Goal: Task Accomplishment & Management: Complete application form

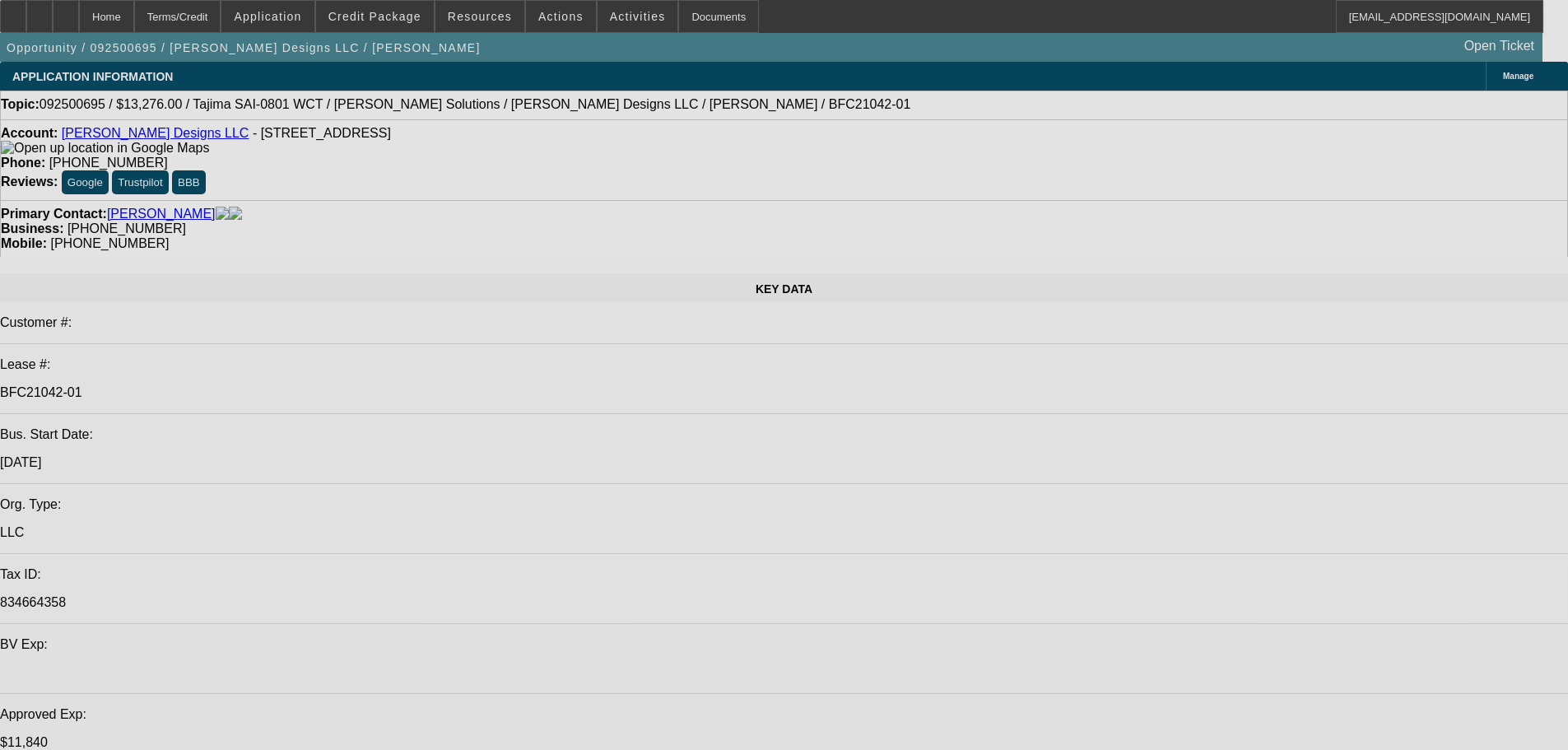
select select "0"
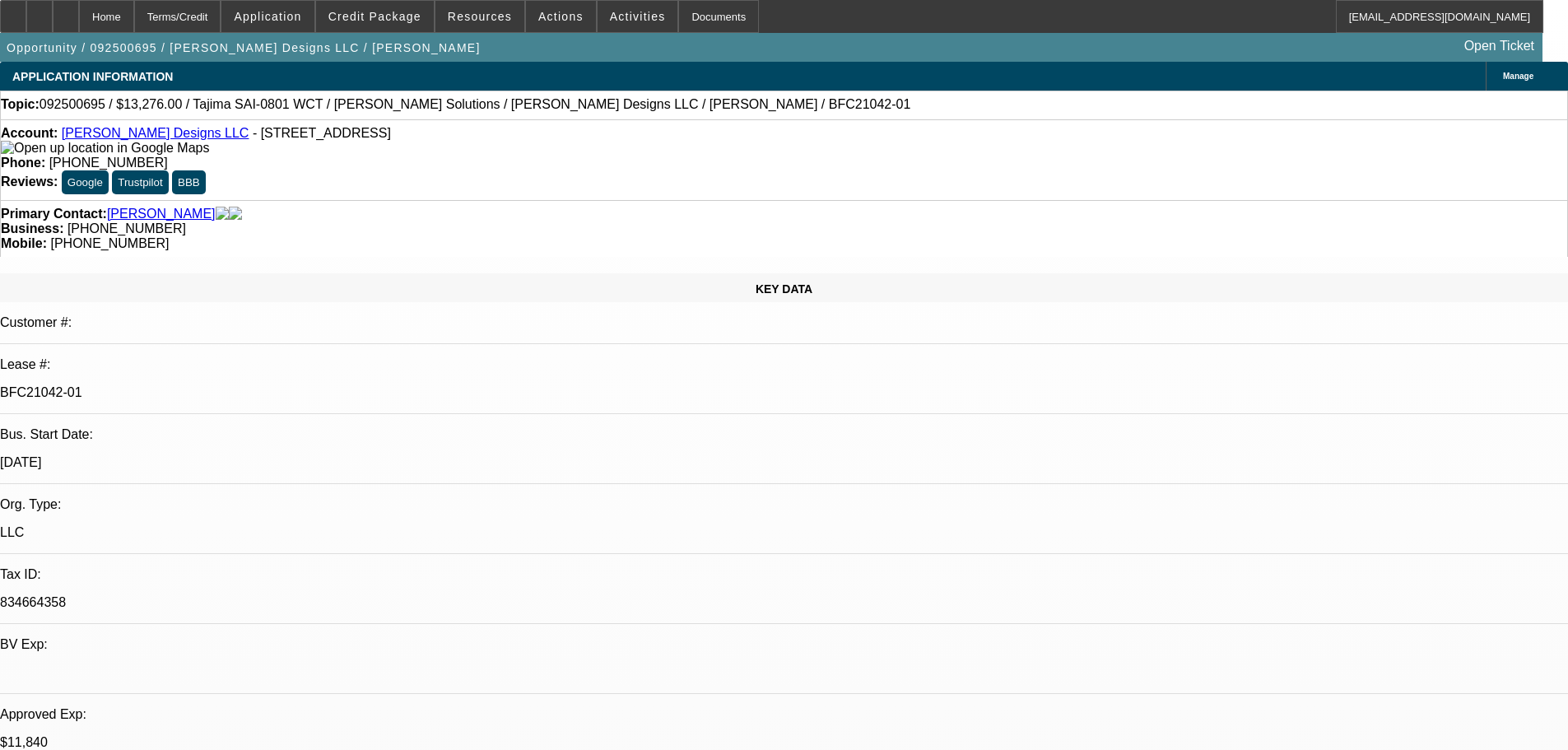
select select "2"
select select "0"
select select "6"
select select "0"
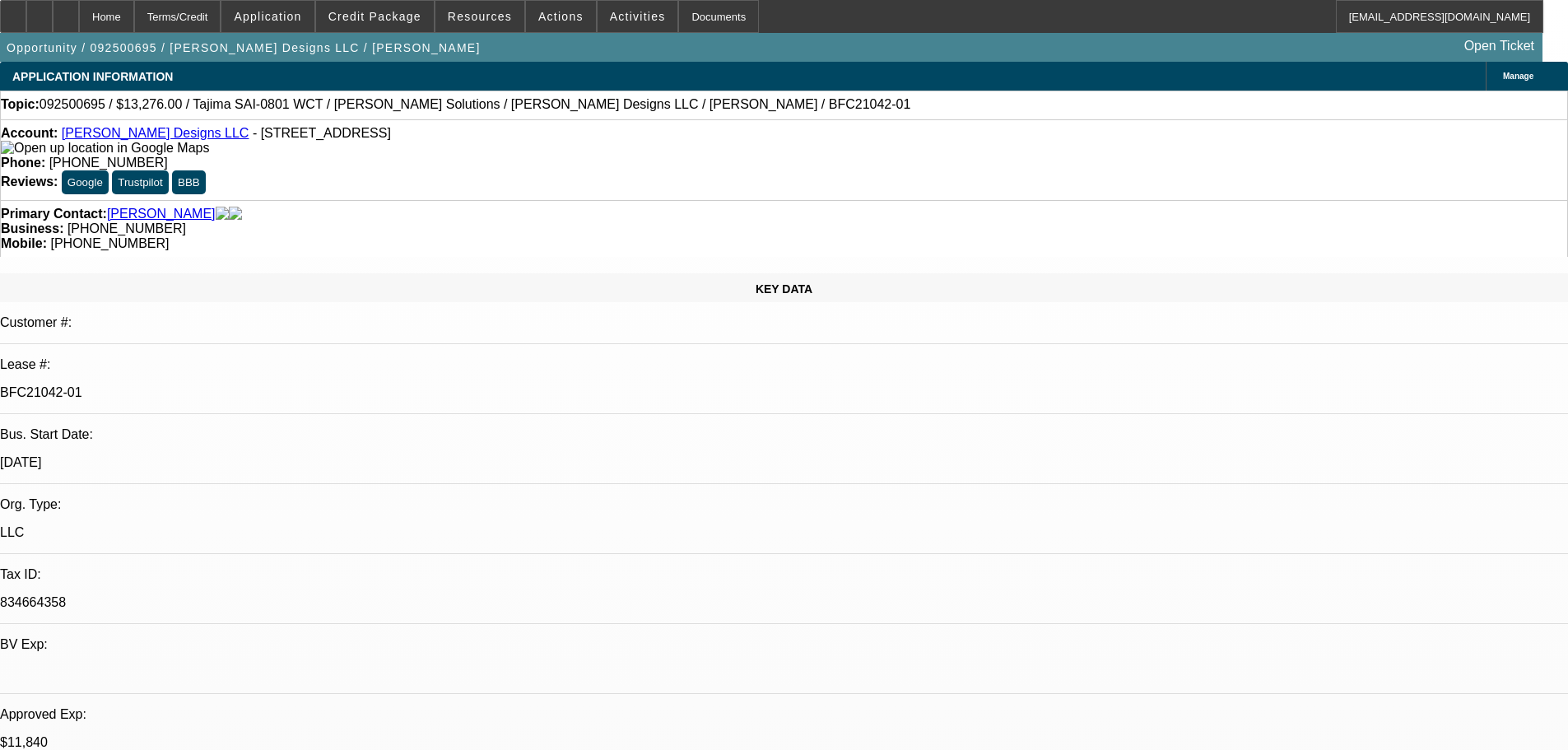
select select "2"
select select "0"
select select "6"
select select "0"
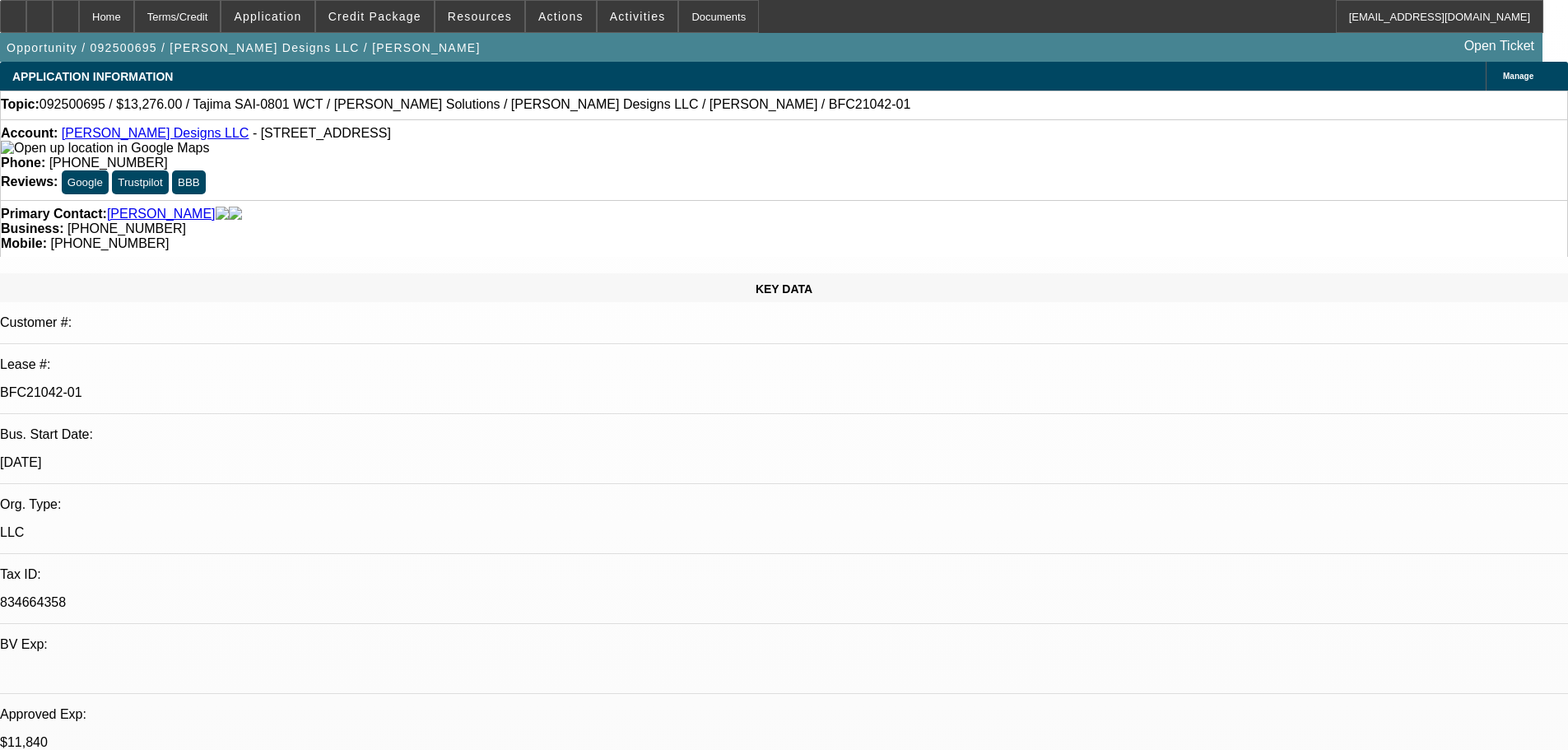
select select "2"
select select "0"
select select "6"
select select "0"
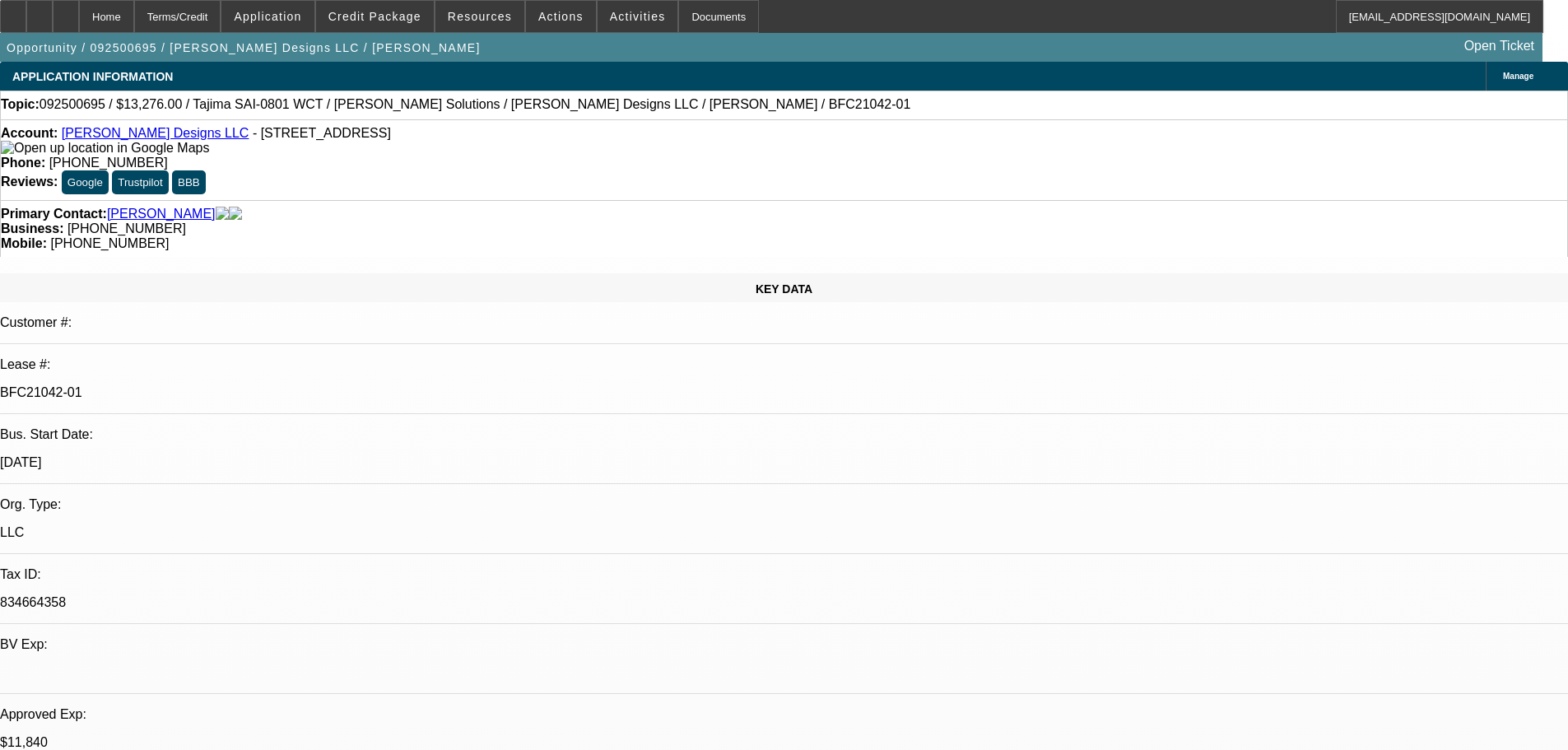
select select "2"
select select "0"
select select "6"
click at [372, 18] on span "Credit Package" at bounding box center [375, 17] width 93 height 13
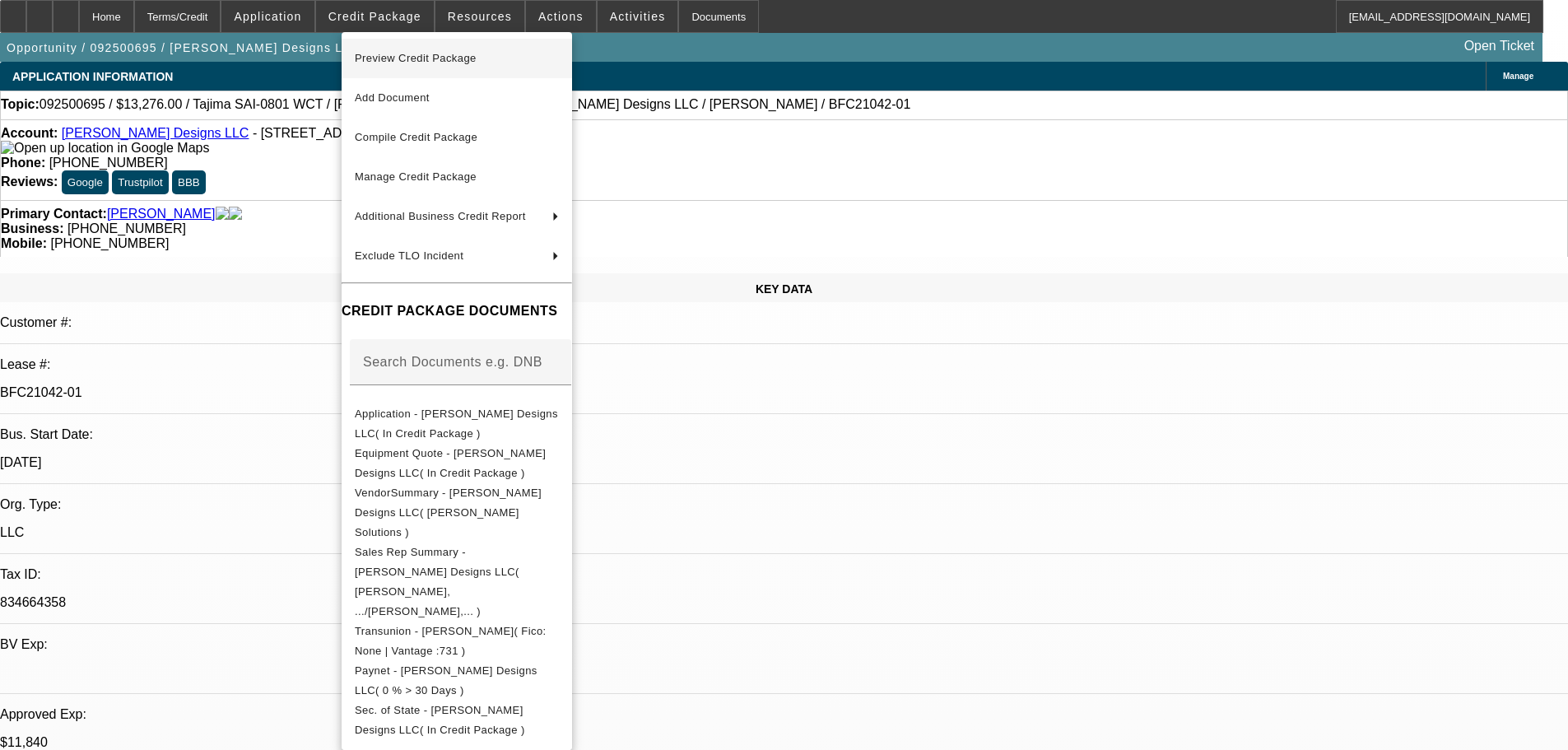
click at [392, 60] on span "Preview Credit Package" at bounding box center [416, 58] width 121 height 12
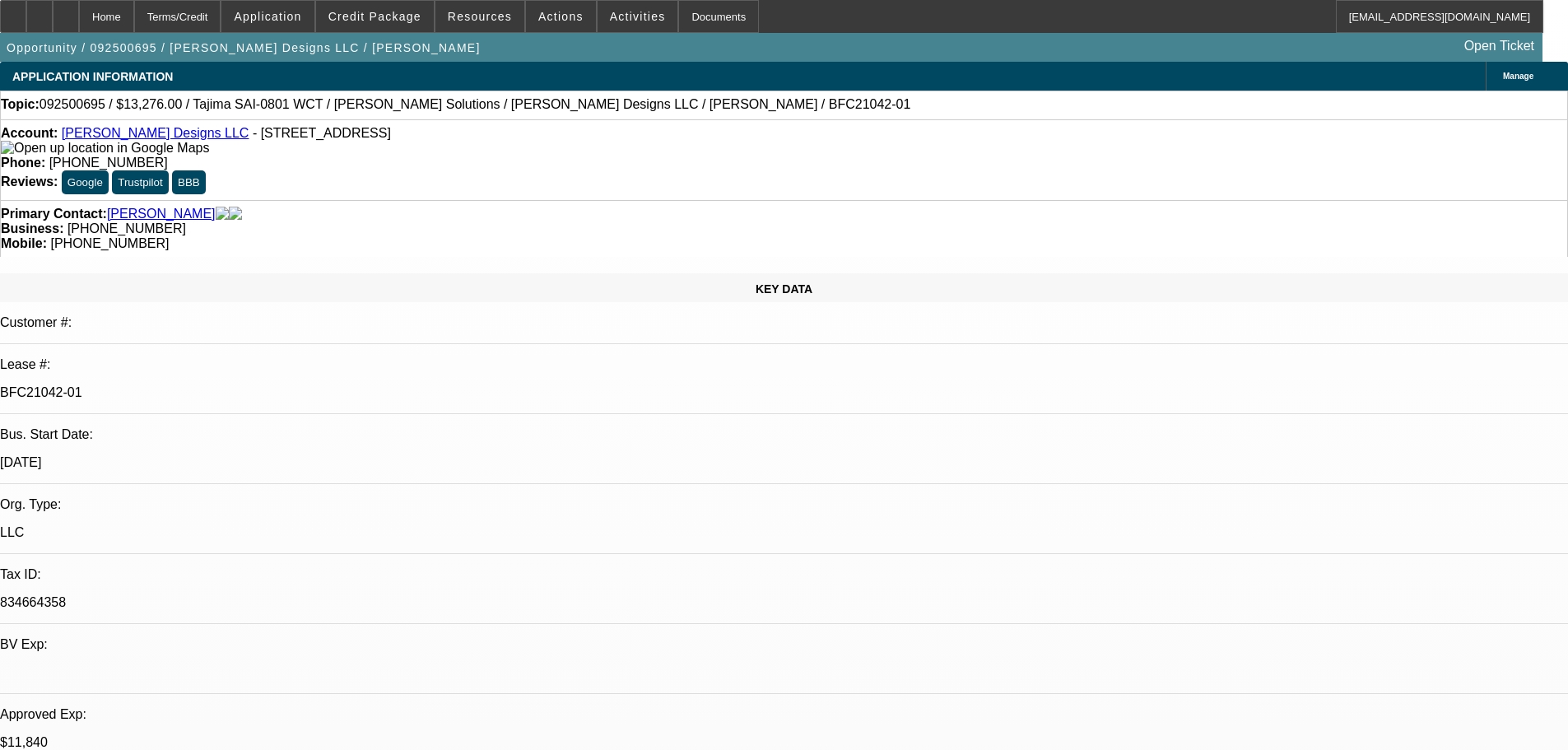
scroll to position [494, 0]
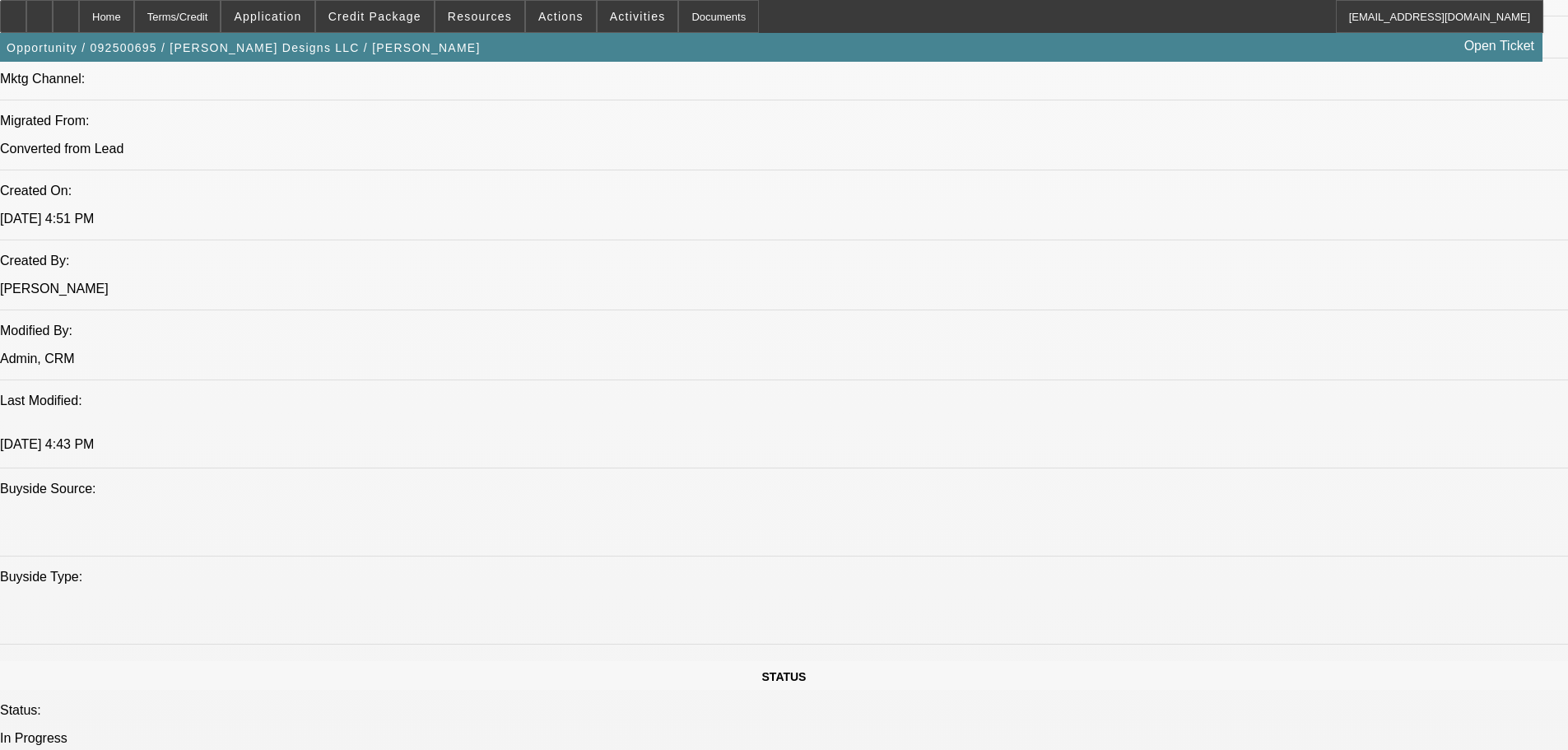
scroll to position [0, 0]
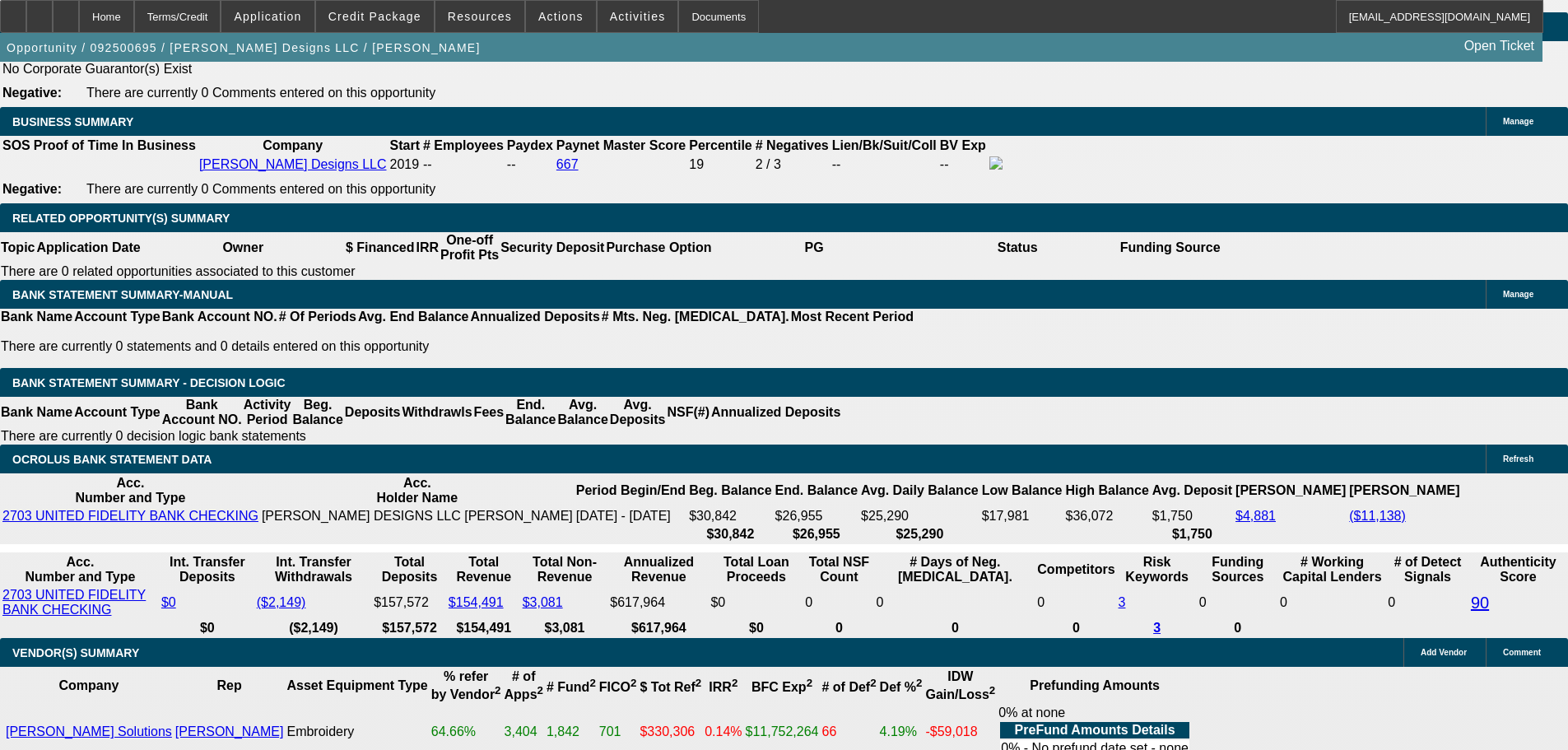
scroll to position [2981, 0]
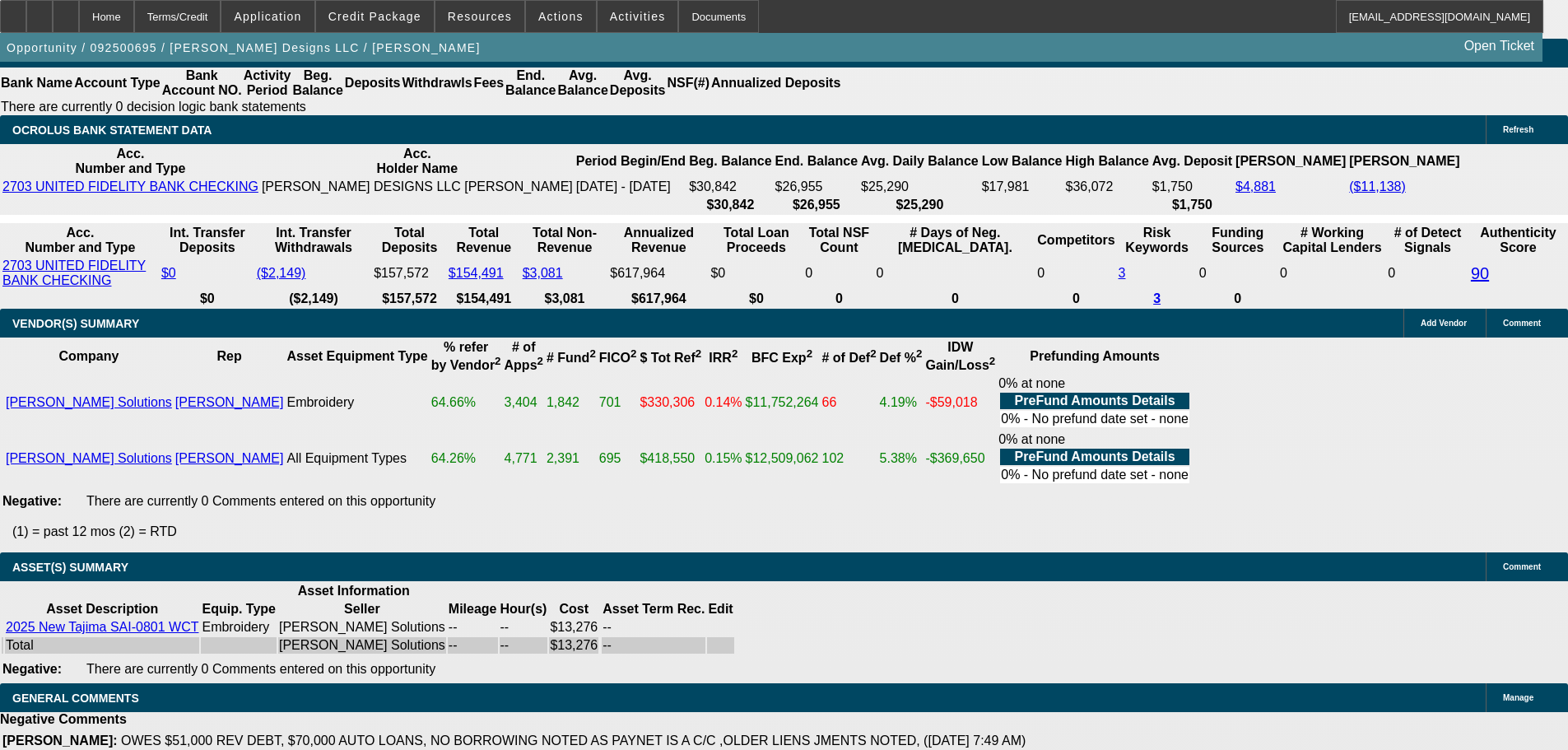
select select "5"
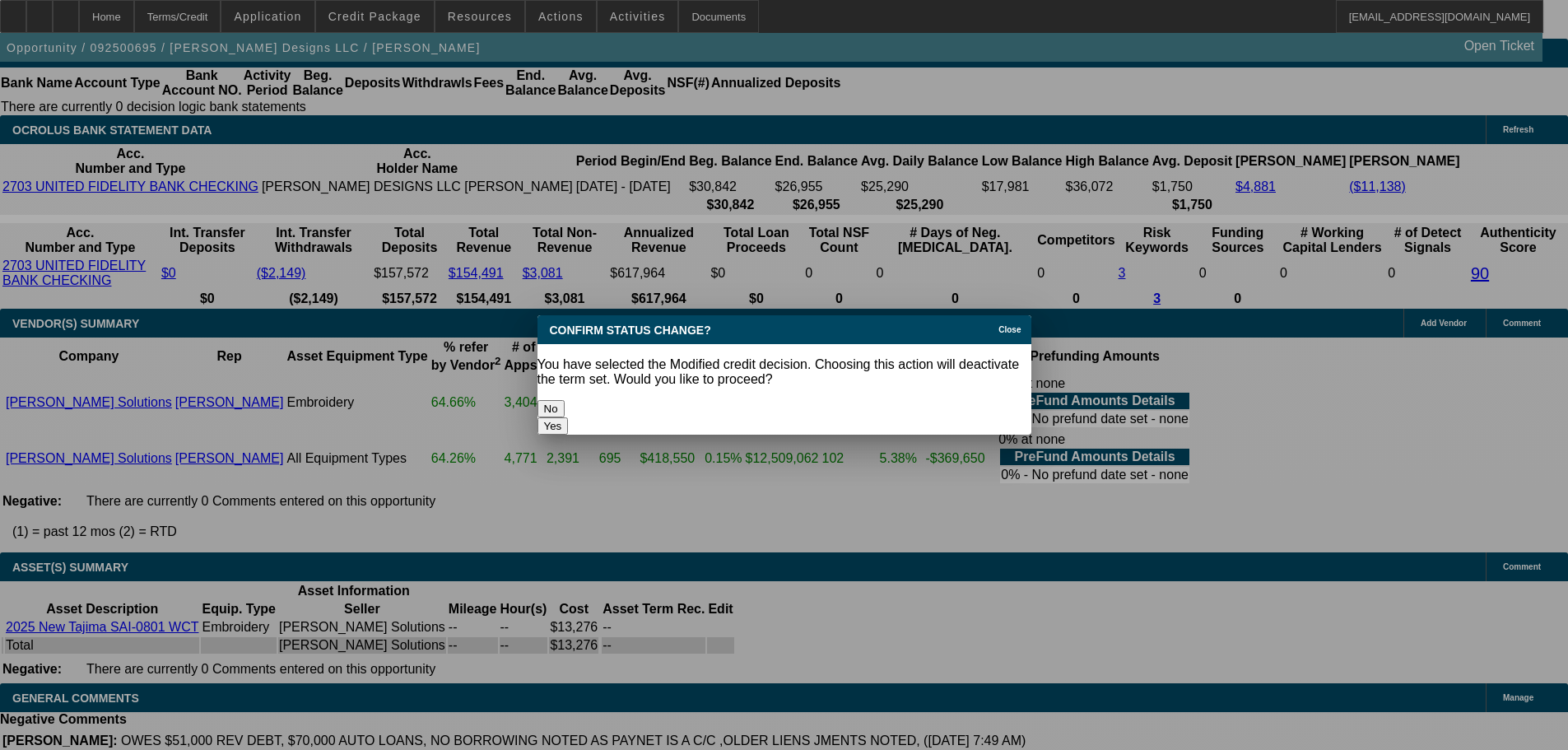
scroll to position [0, 0]
click at [569, 417] on button "Yes" at bounding box center [553, 426] width 31 height 18
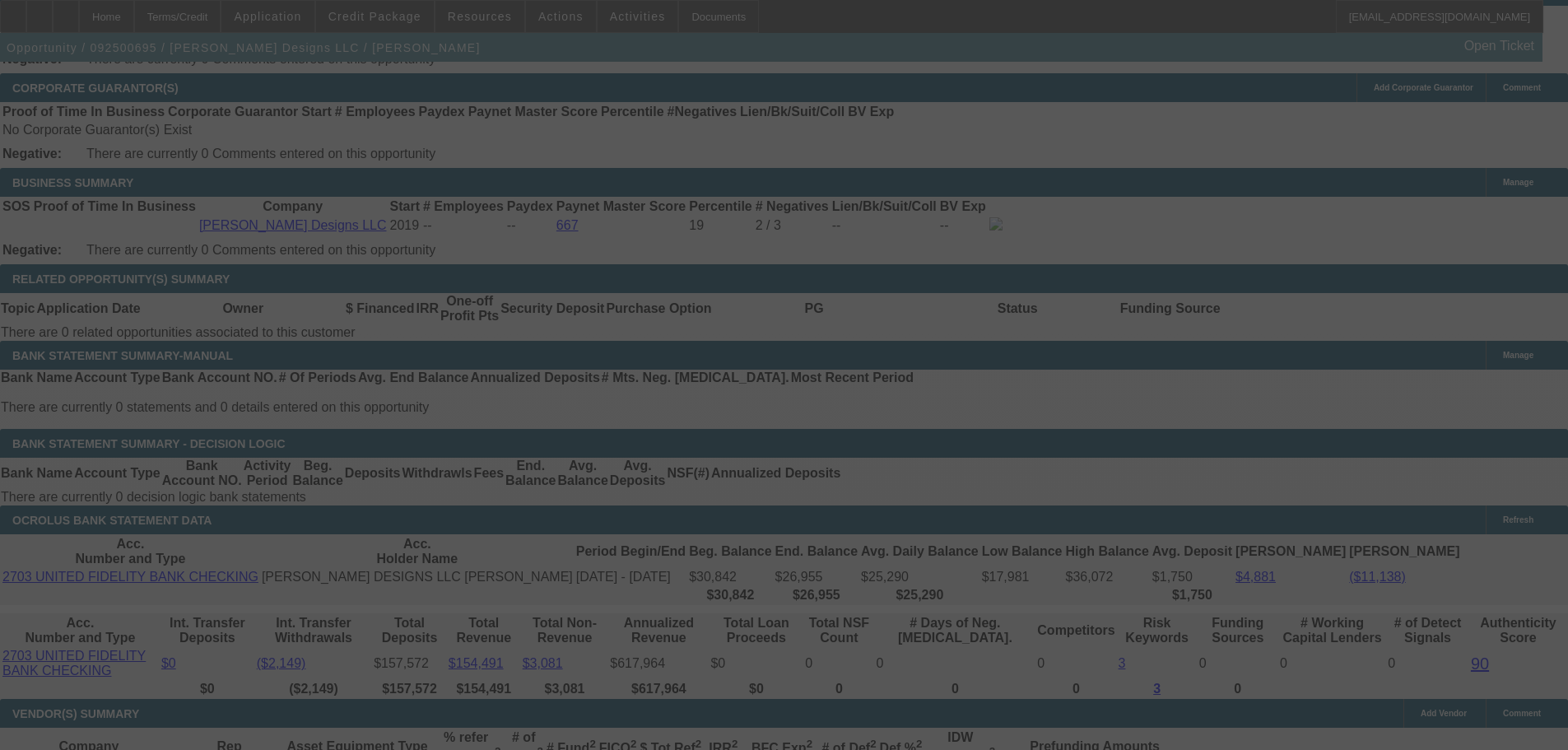
scroll to position [2570, 0]
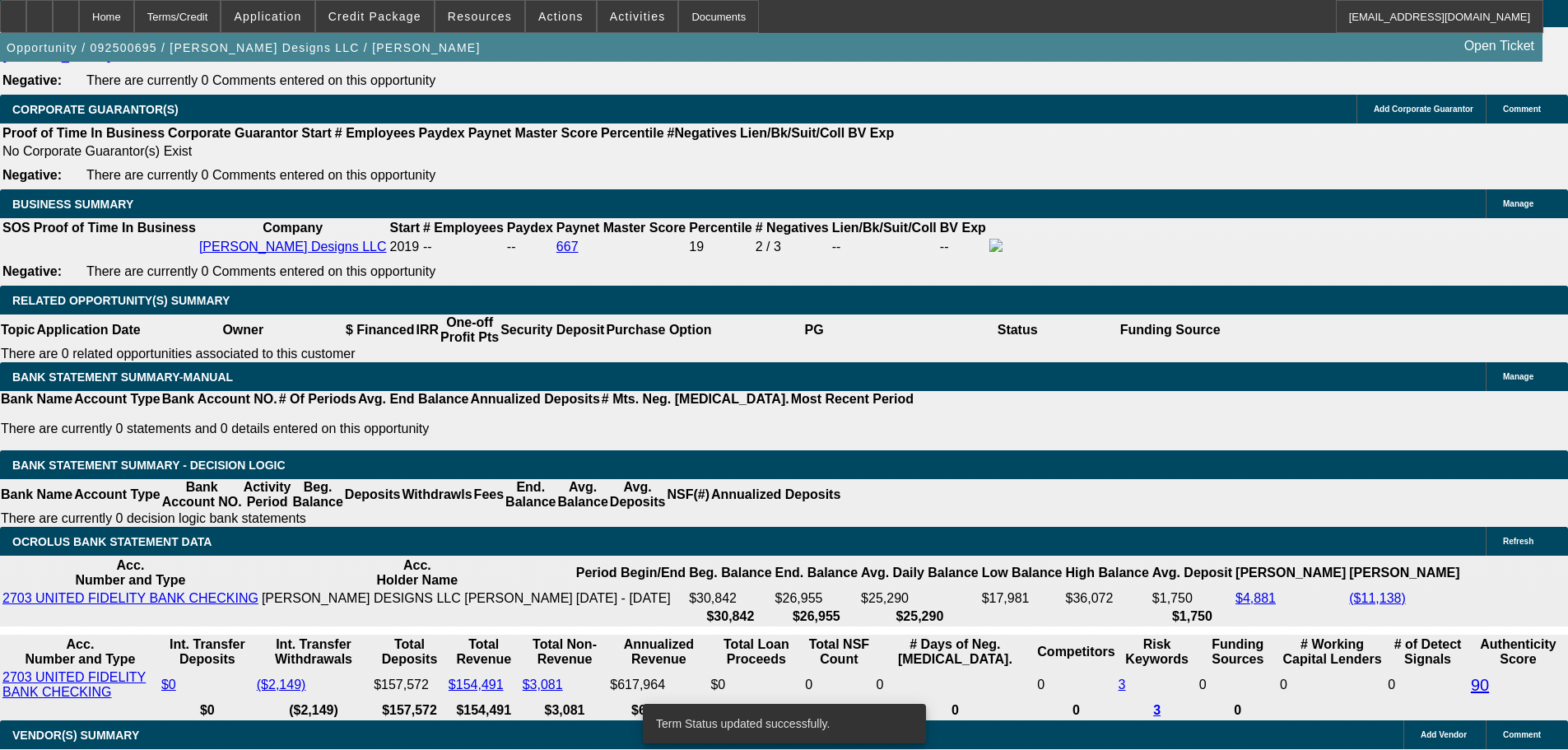
select select "0"
select select "2"
select select "0"
select select "6"
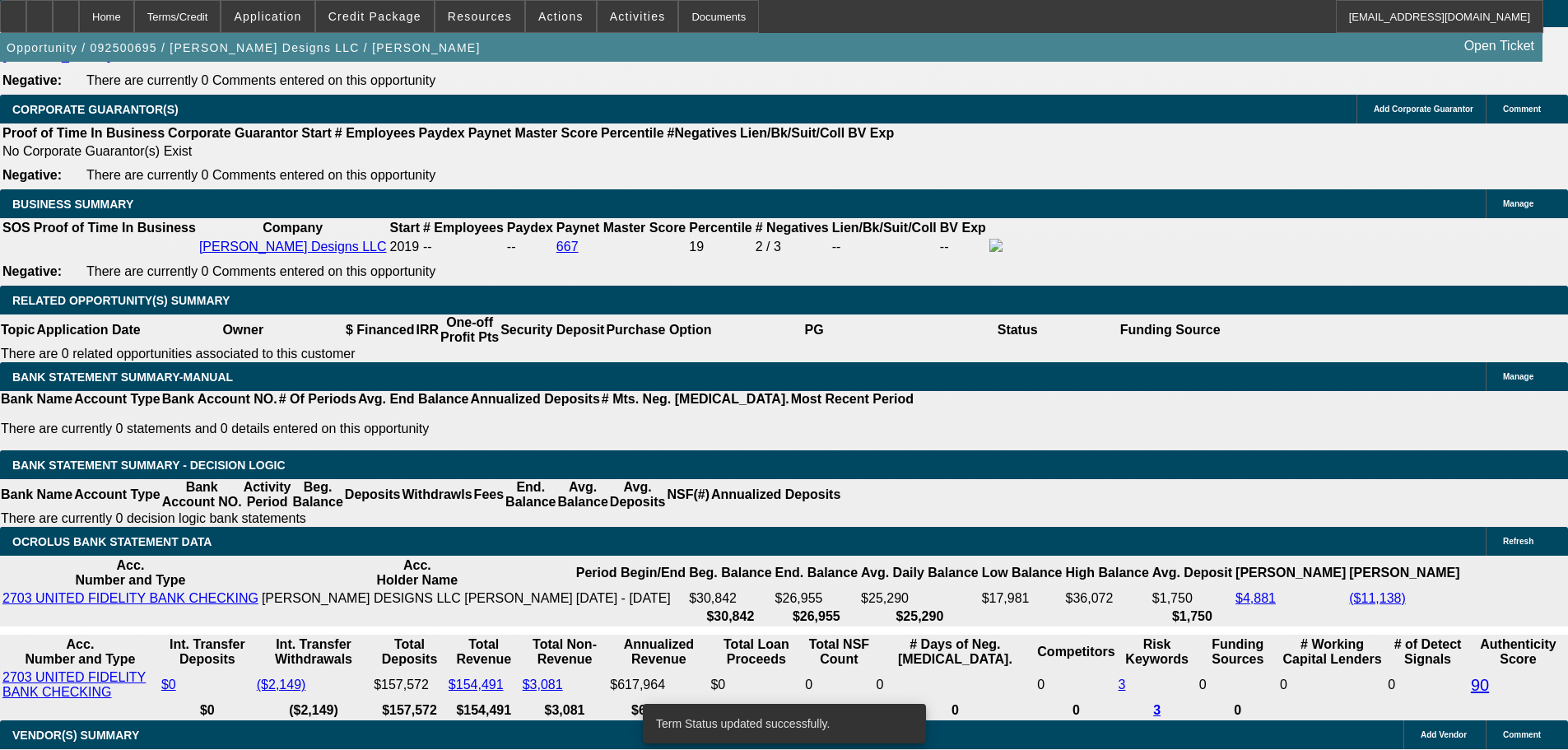
select select "0"
select select "2"
select select "0"
select select "6"
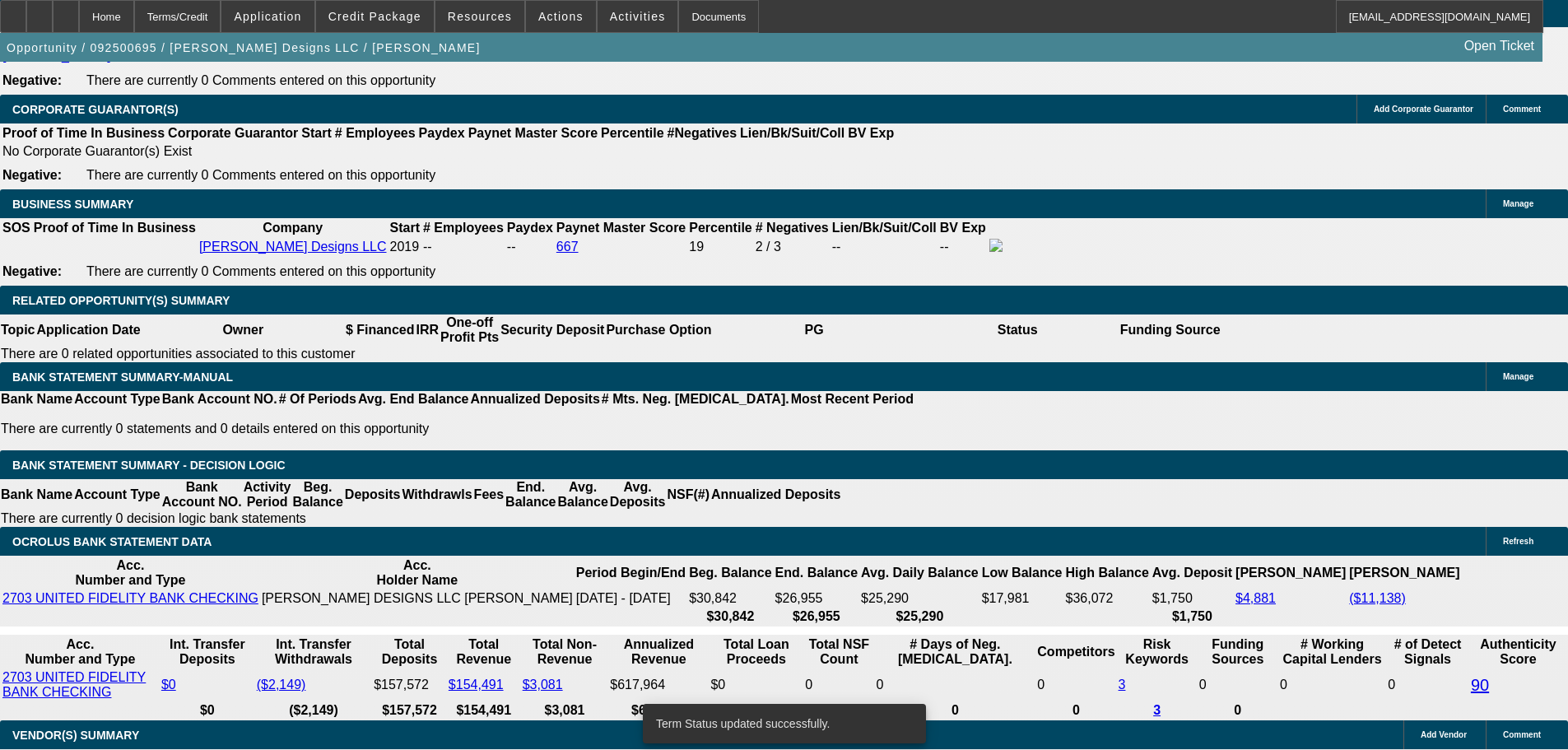
select select "0"
select select "2"
select select "0"
select select "6"
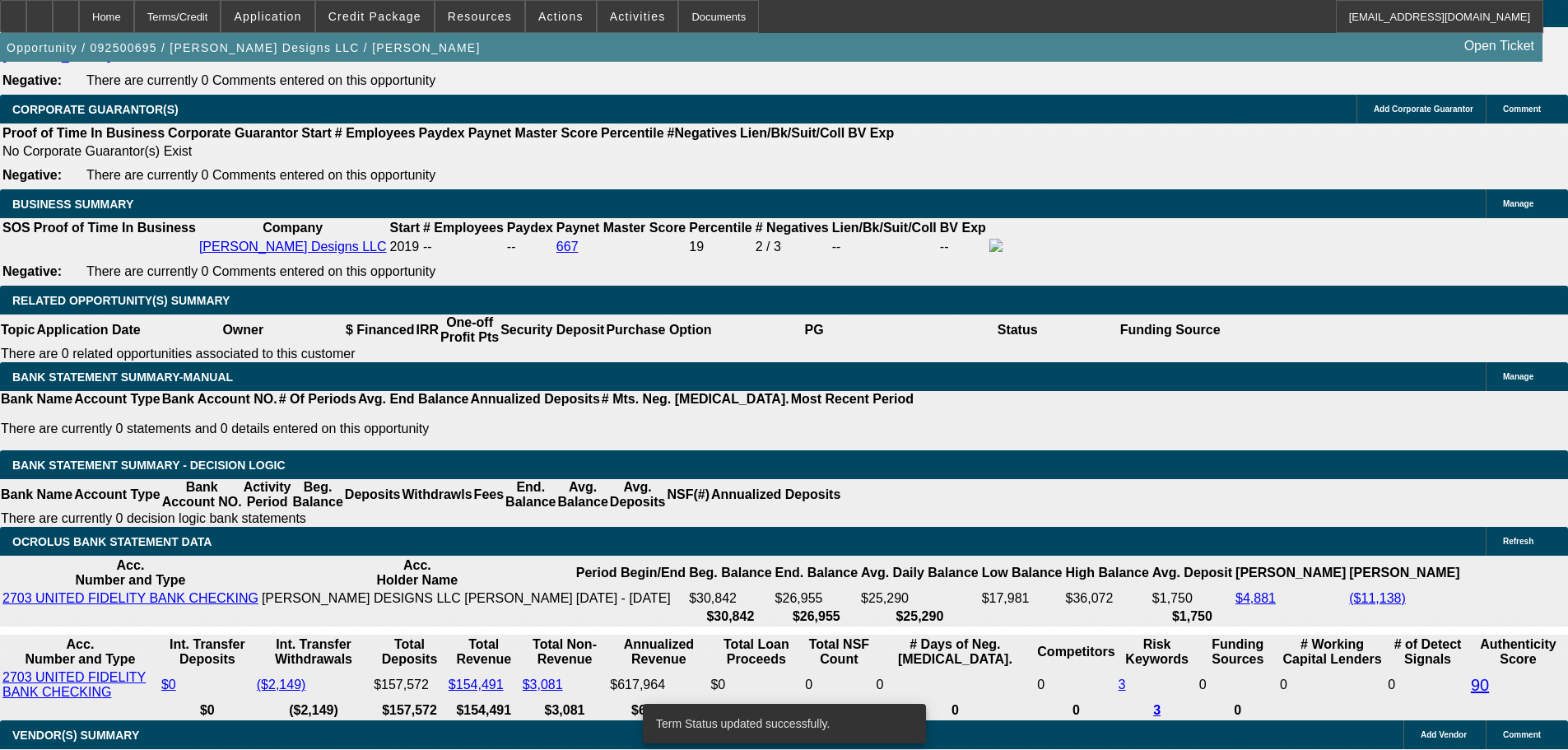
select select "0"
select select "2"
select select "0"
select select "6"
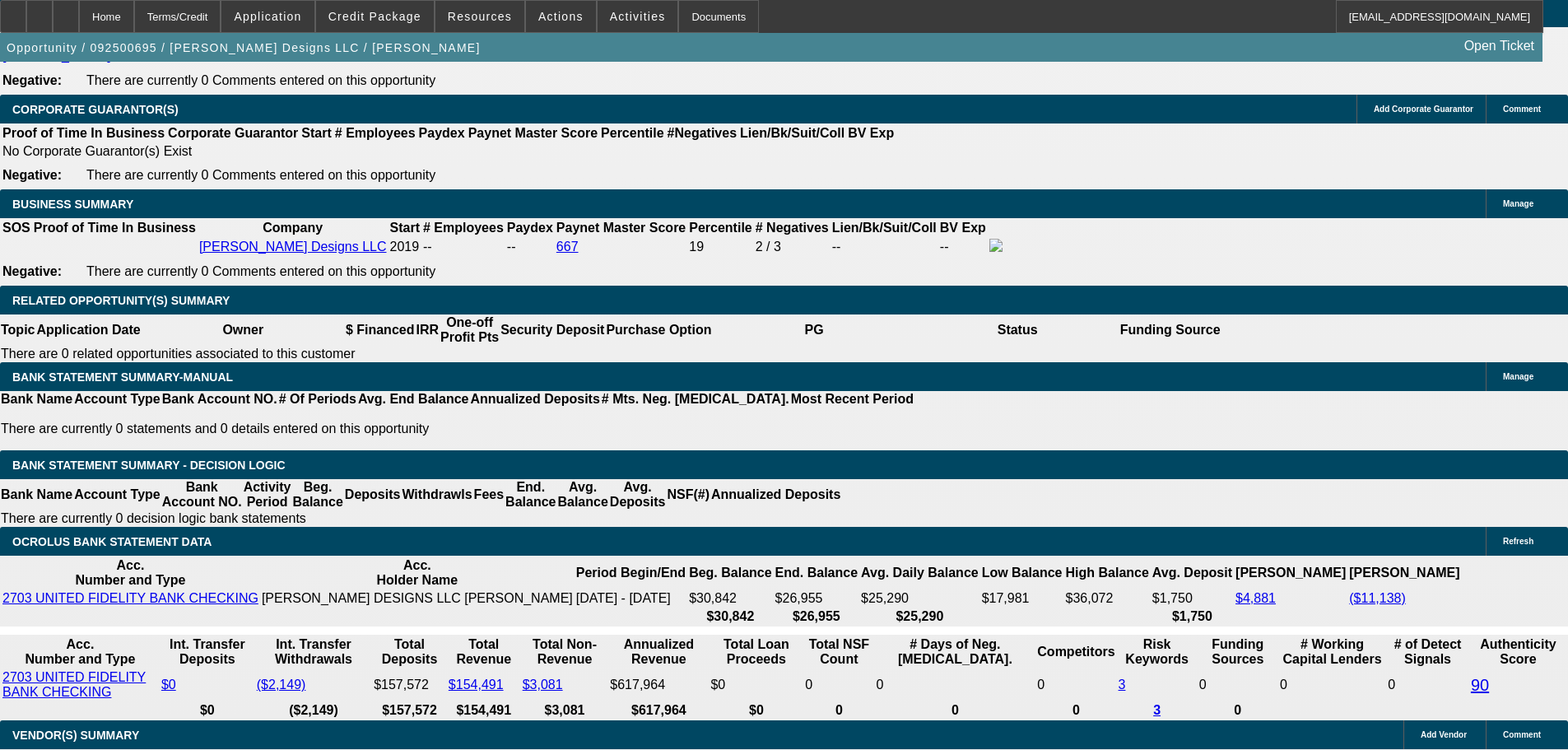
drag, startPoint x: 292, startPoint y: 287, endPoint x: 301, endPoint y: 282, distance: 10.3
type input "30"
type input "$60.00"
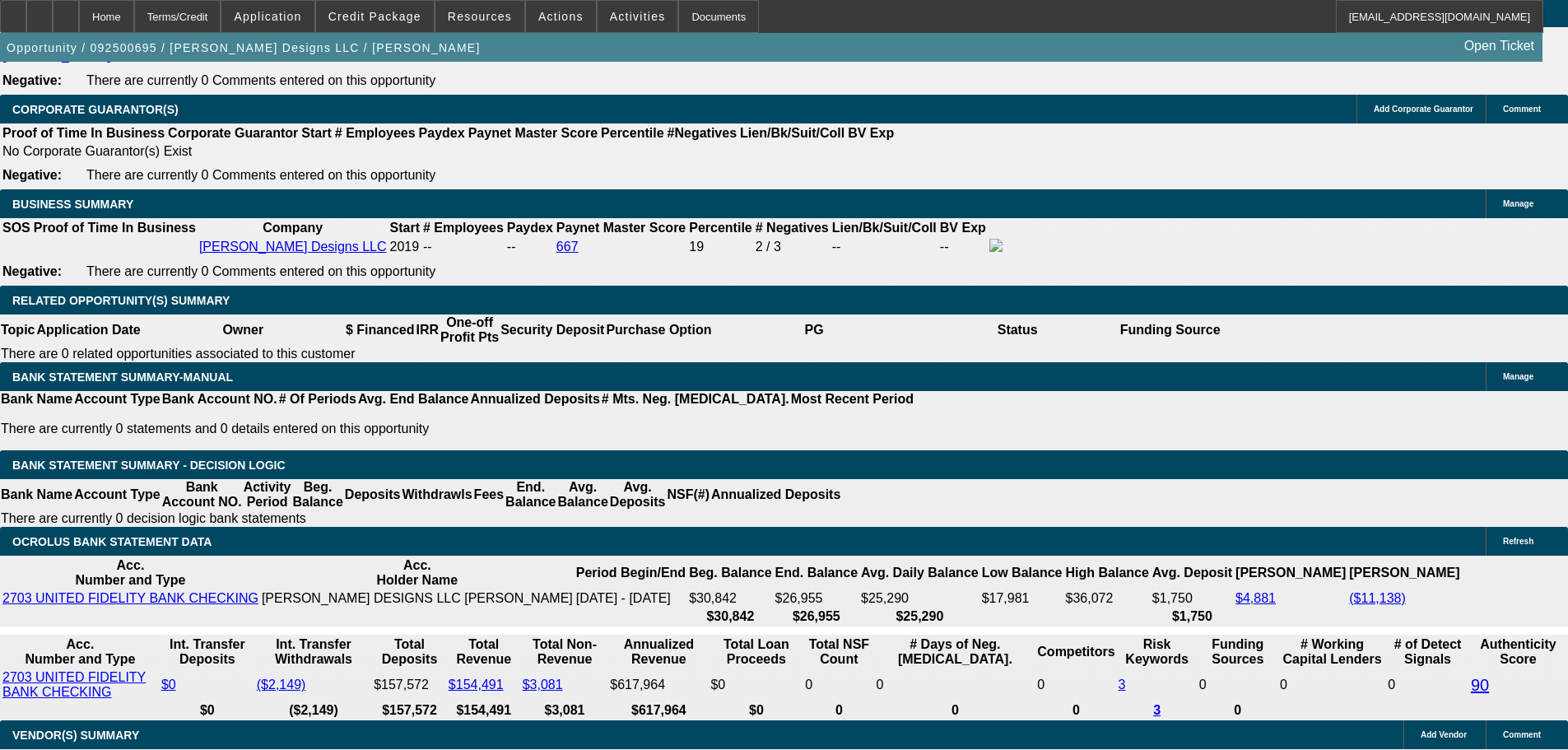
type input "UNKNOWN"
type input "309"
type input "14"
type input "$618.00"
type input "$309.00"
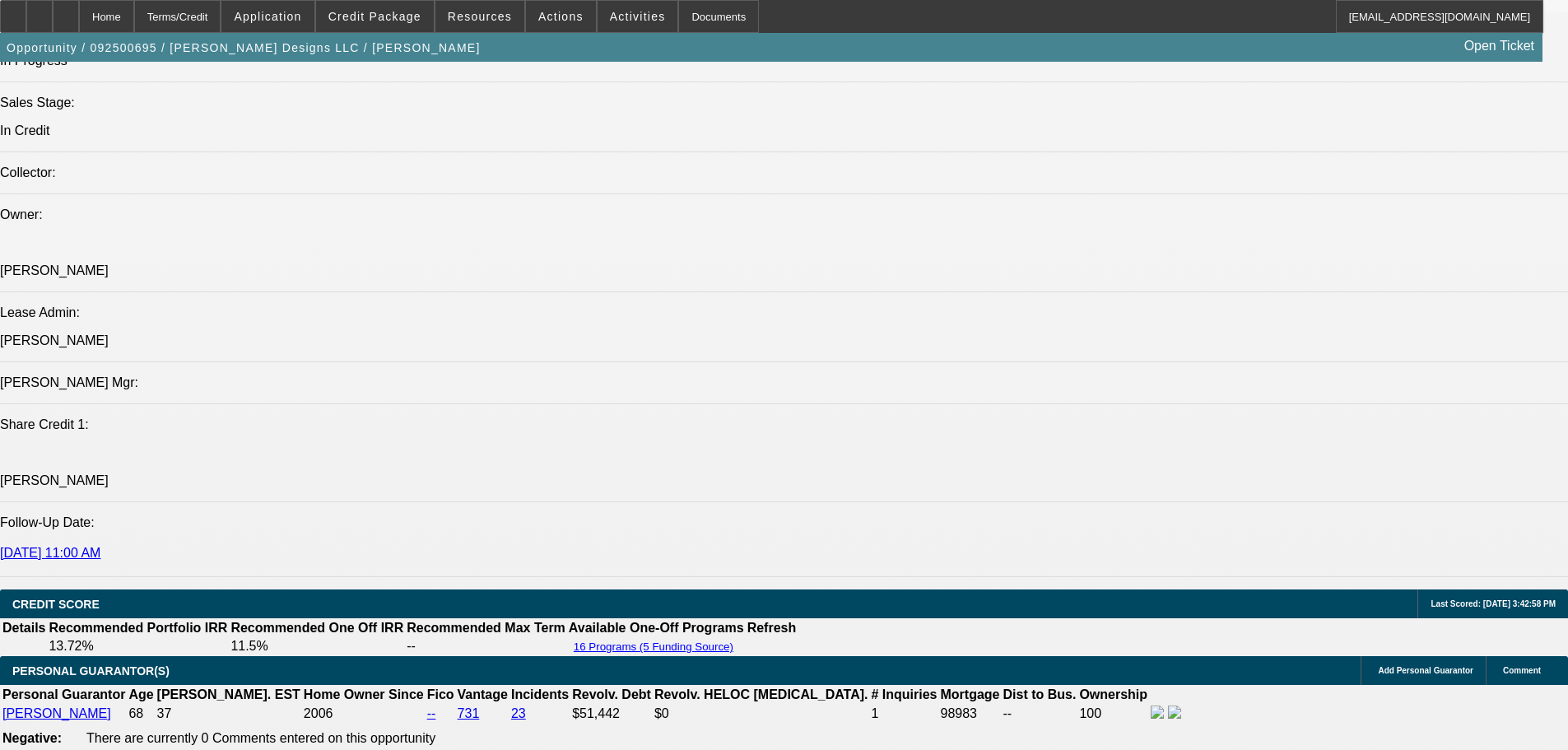
scroll to position [1911, 0]
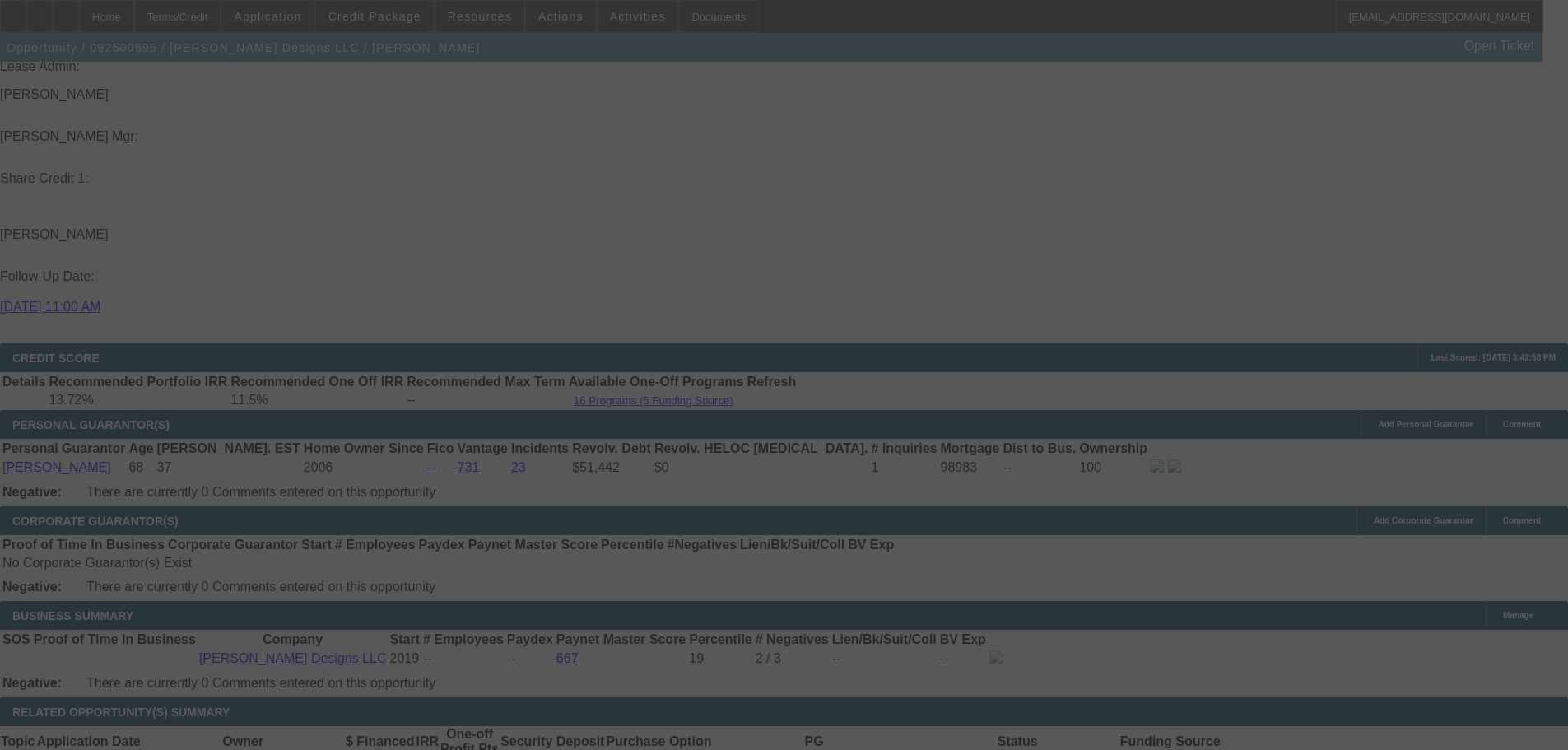
select select "0"
select select "2"
select select "0"
select select "6"
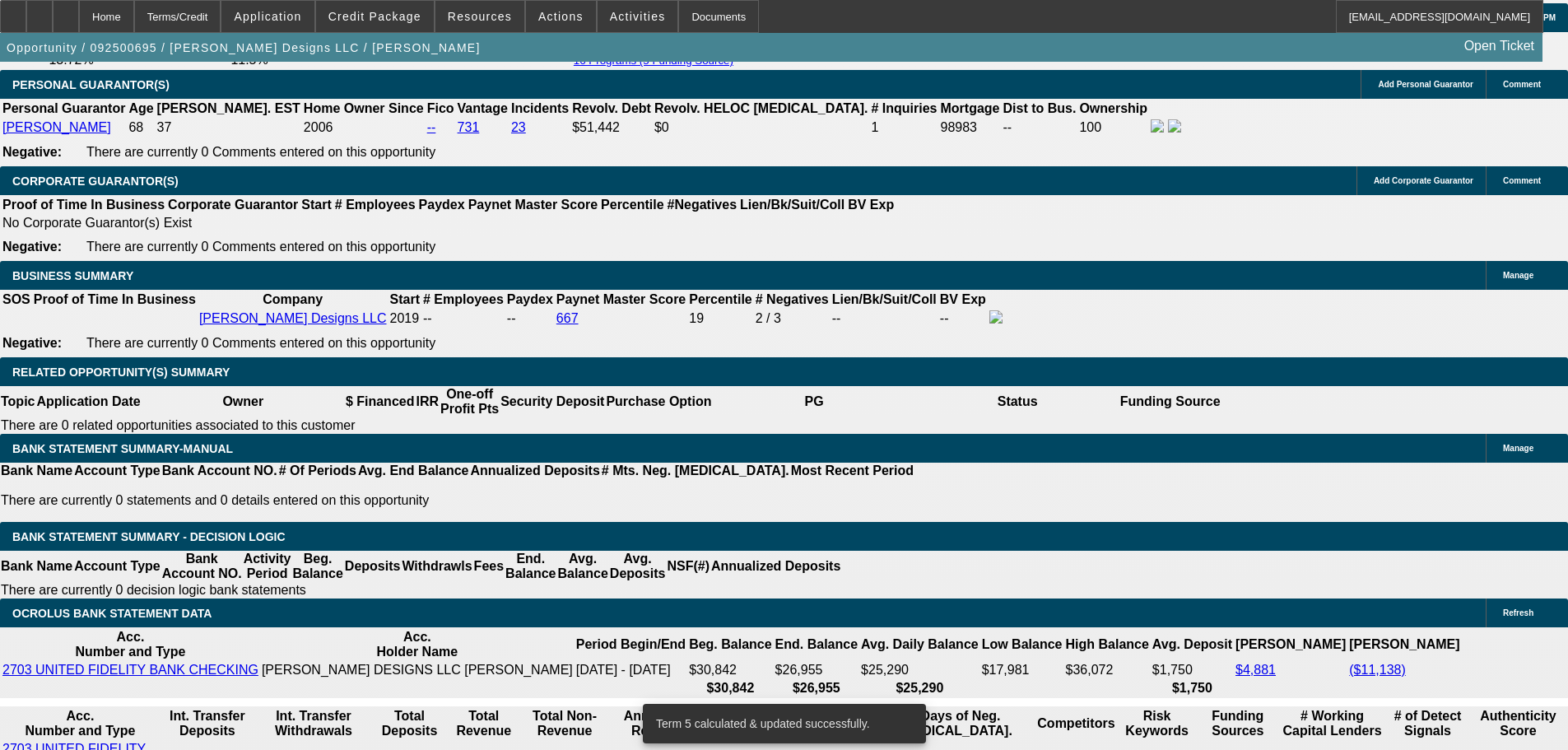
scroll to position [2570, 0]
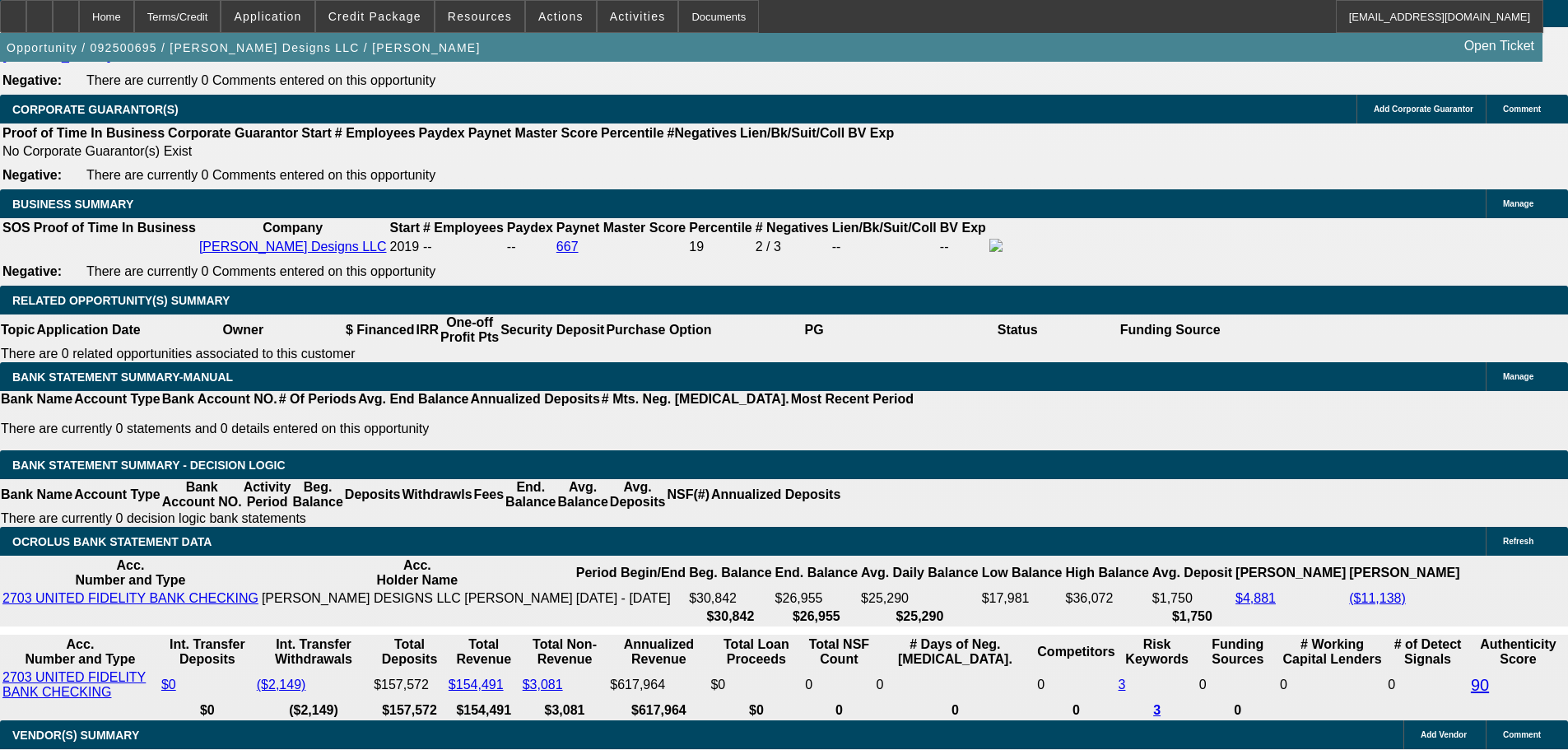
type input "1"
type input "UNKNOWN"
type input "13"
type input "$226.94"
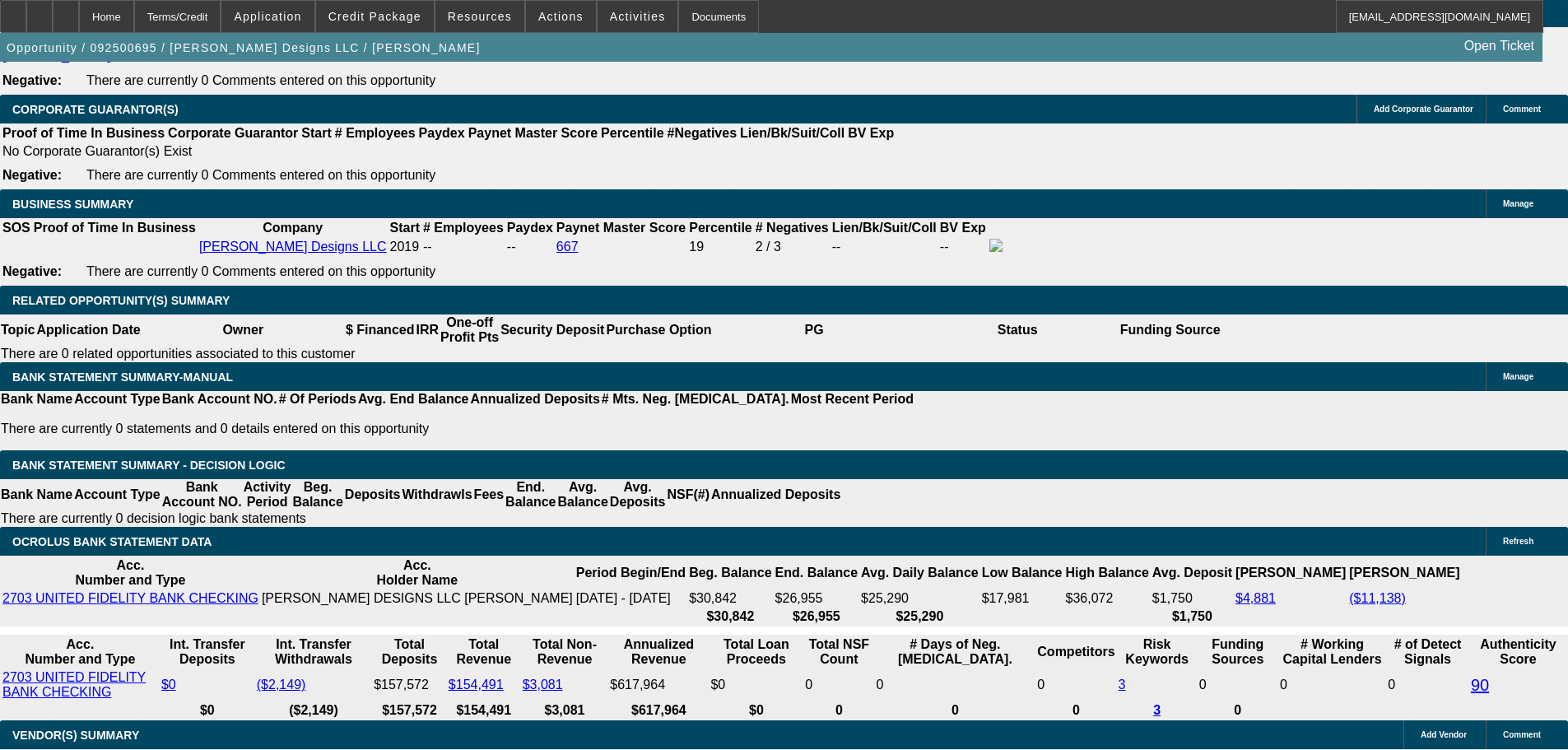
type input "$453.88"
type input "$302.07"
type input "$604.14"
type input "13.9"
type input "0"
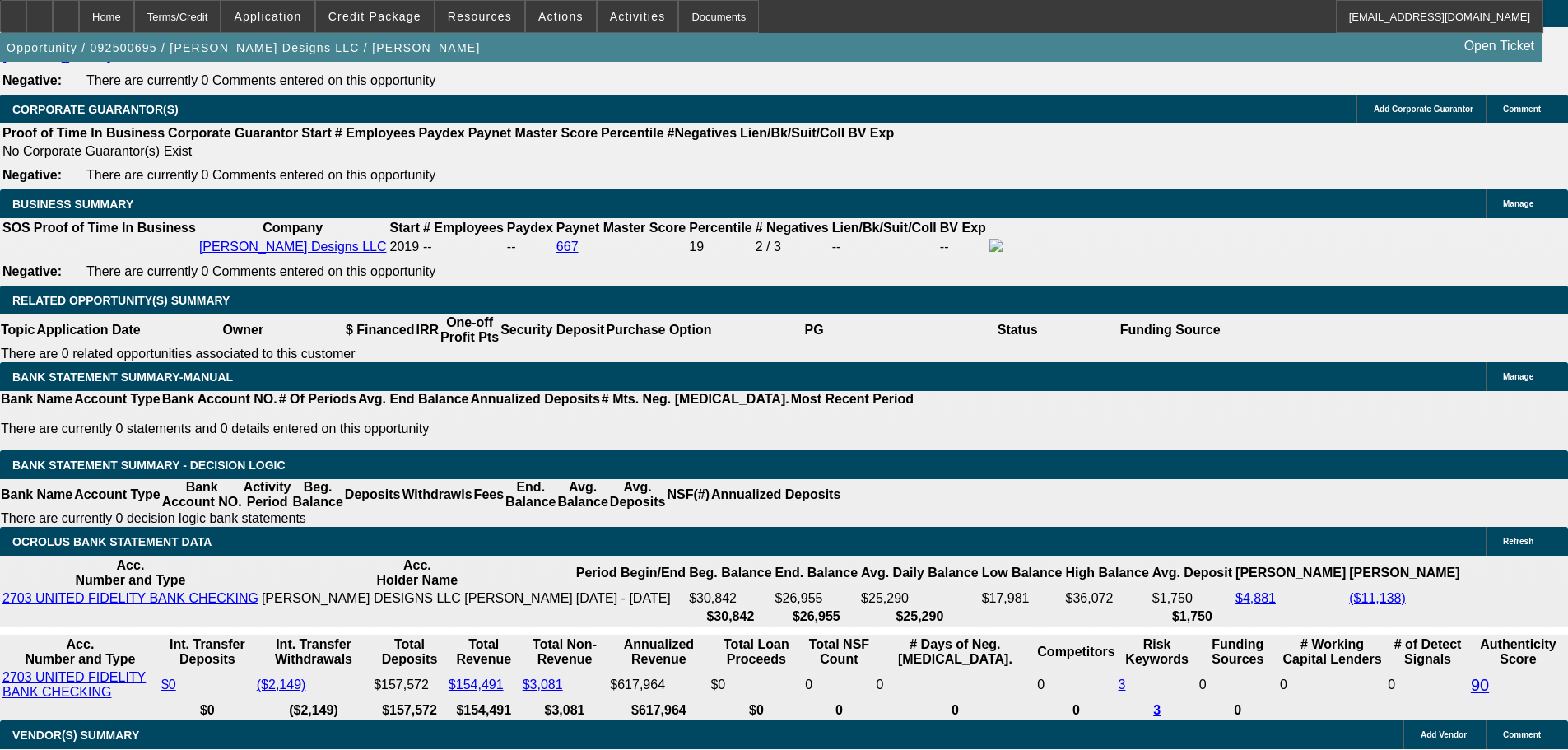
type input "$308.22"
type input "$616.44"
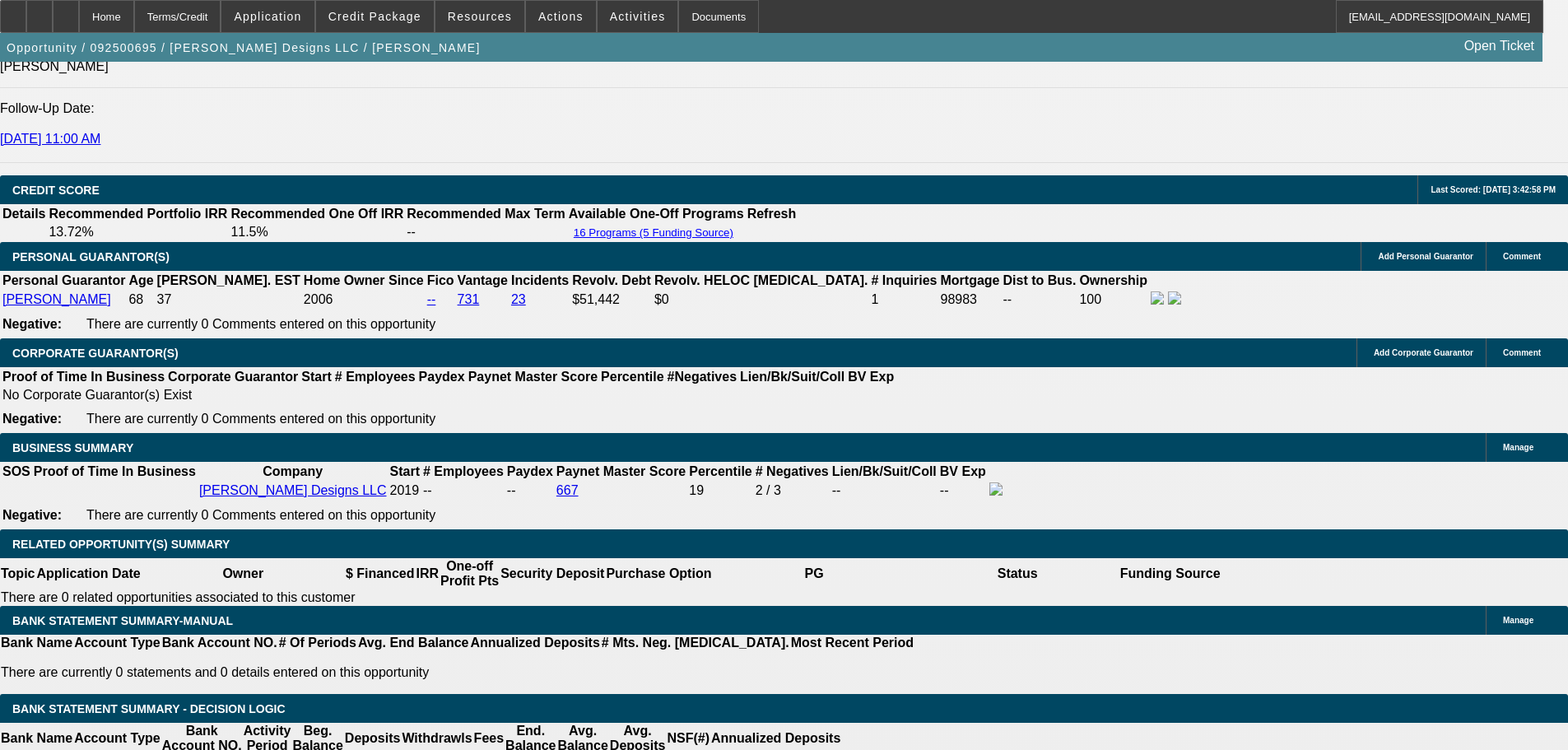
scroll to position [2323, 0]
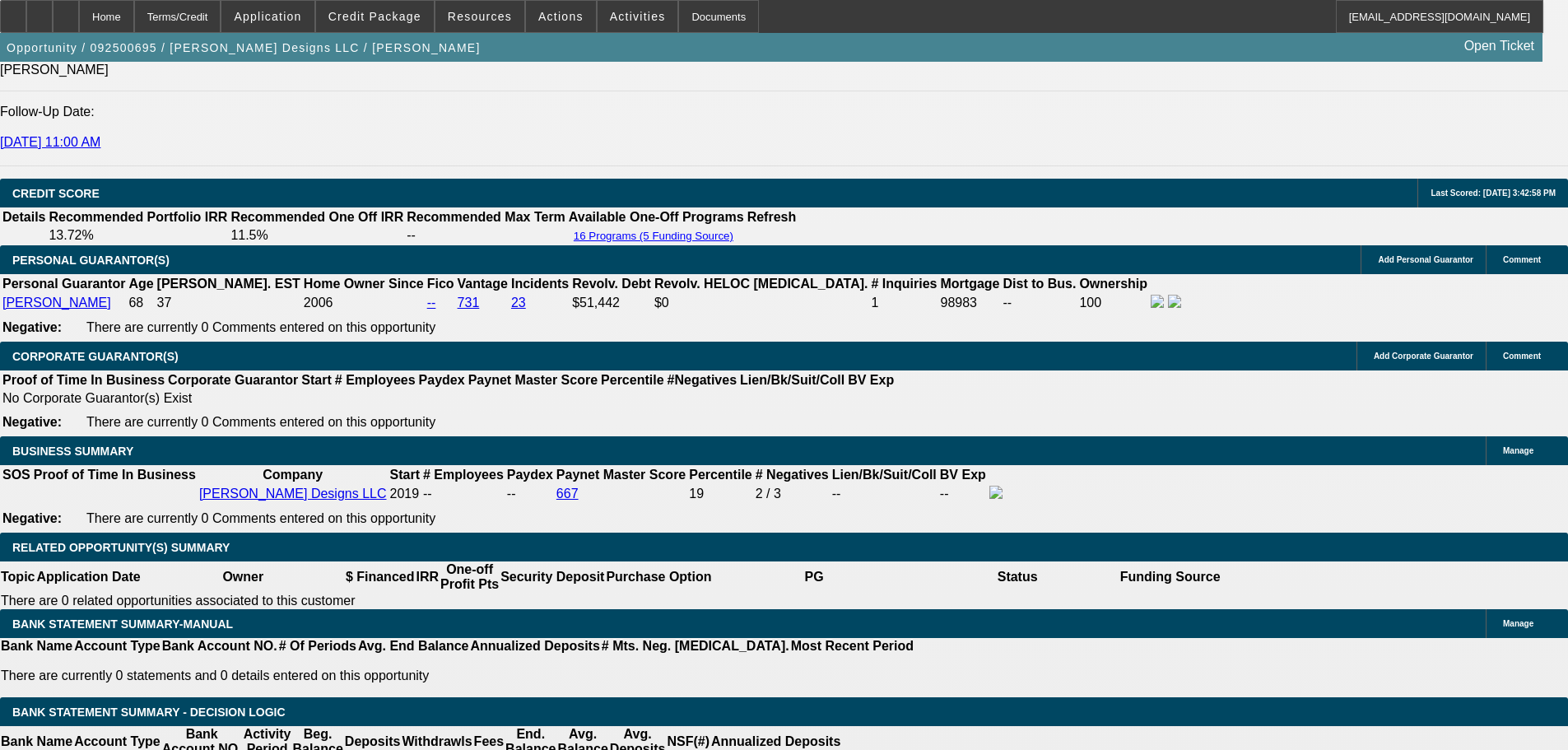
type input "$0.00"
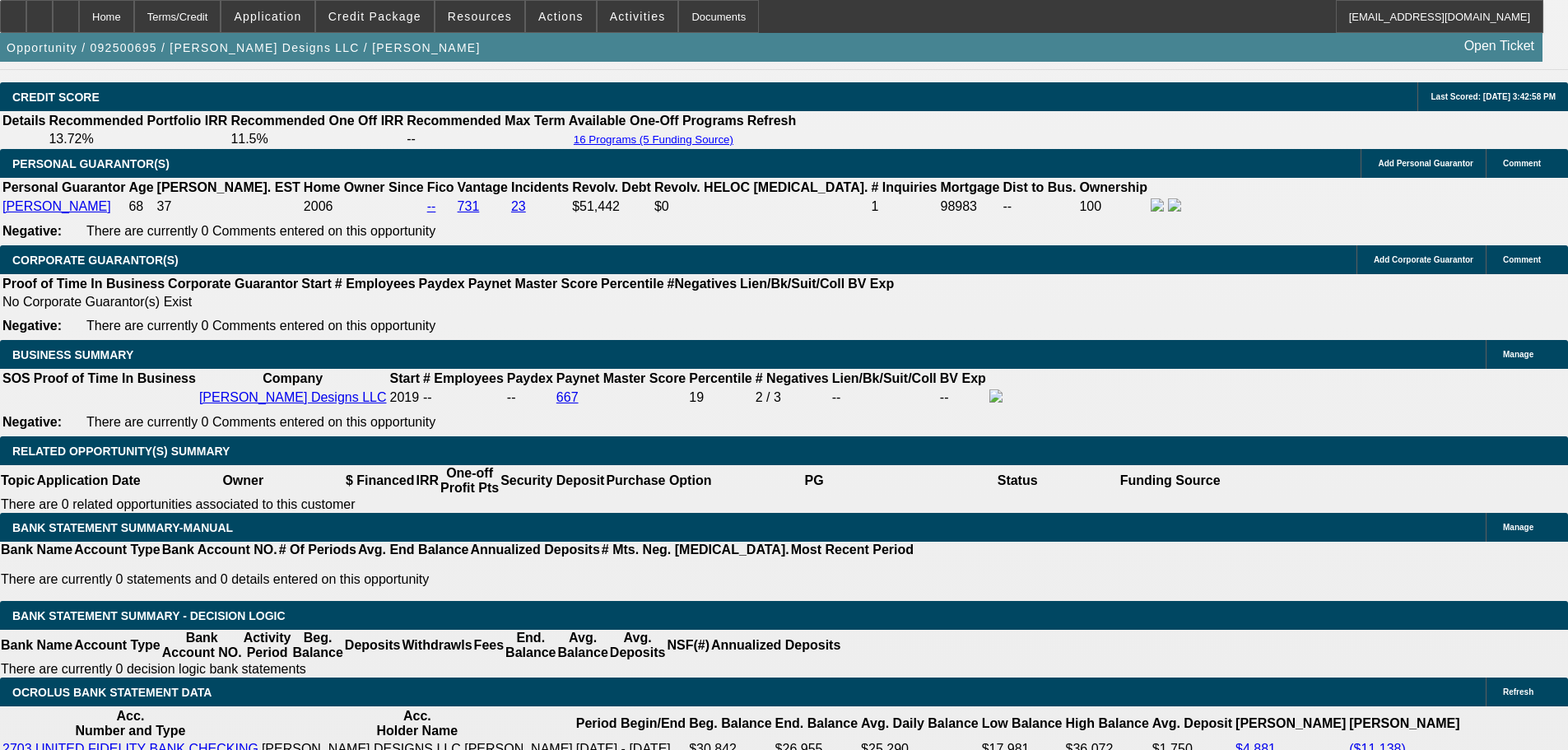
scroll to position [2570, 0]
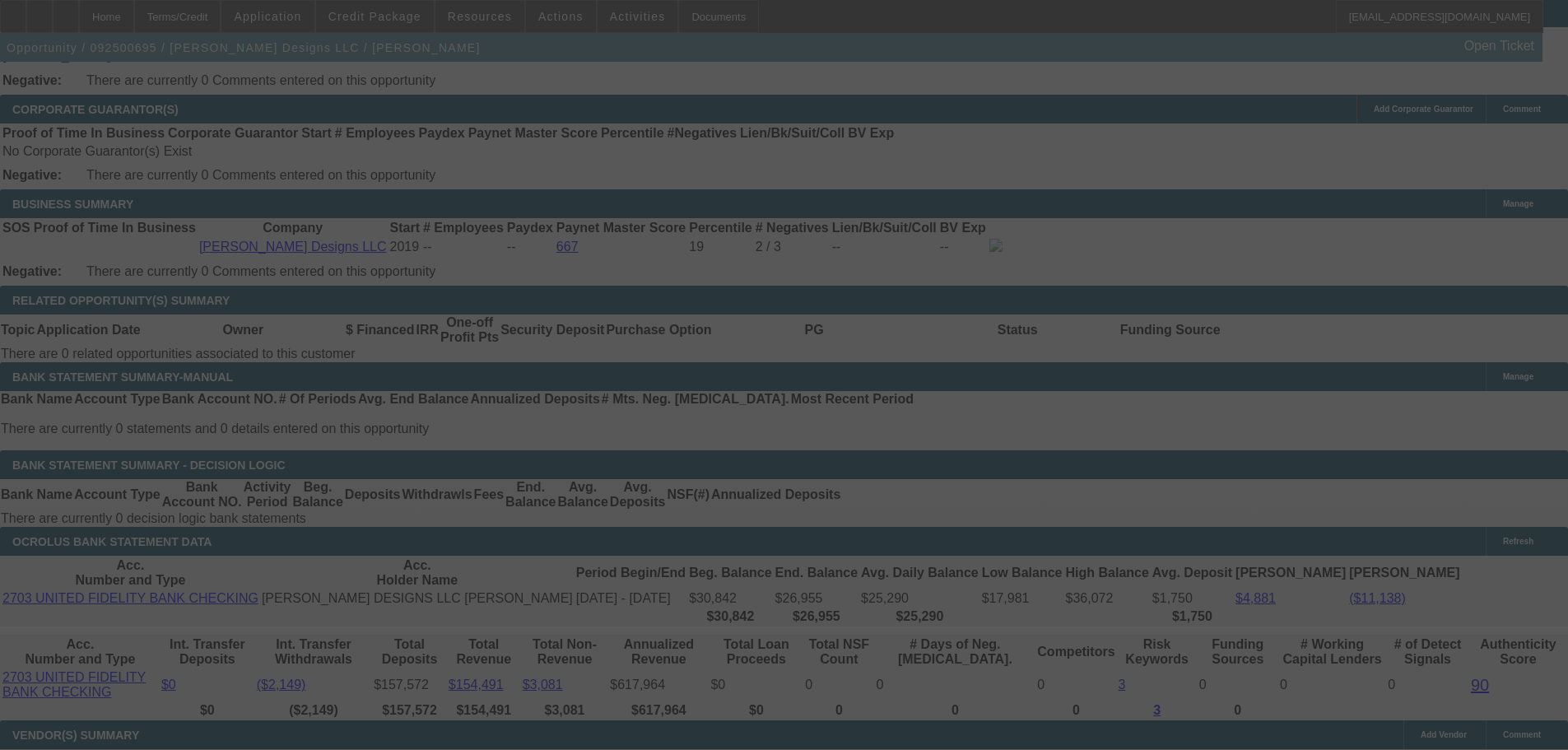
select select "0"
select select "2"
select select "0"
select select "6"
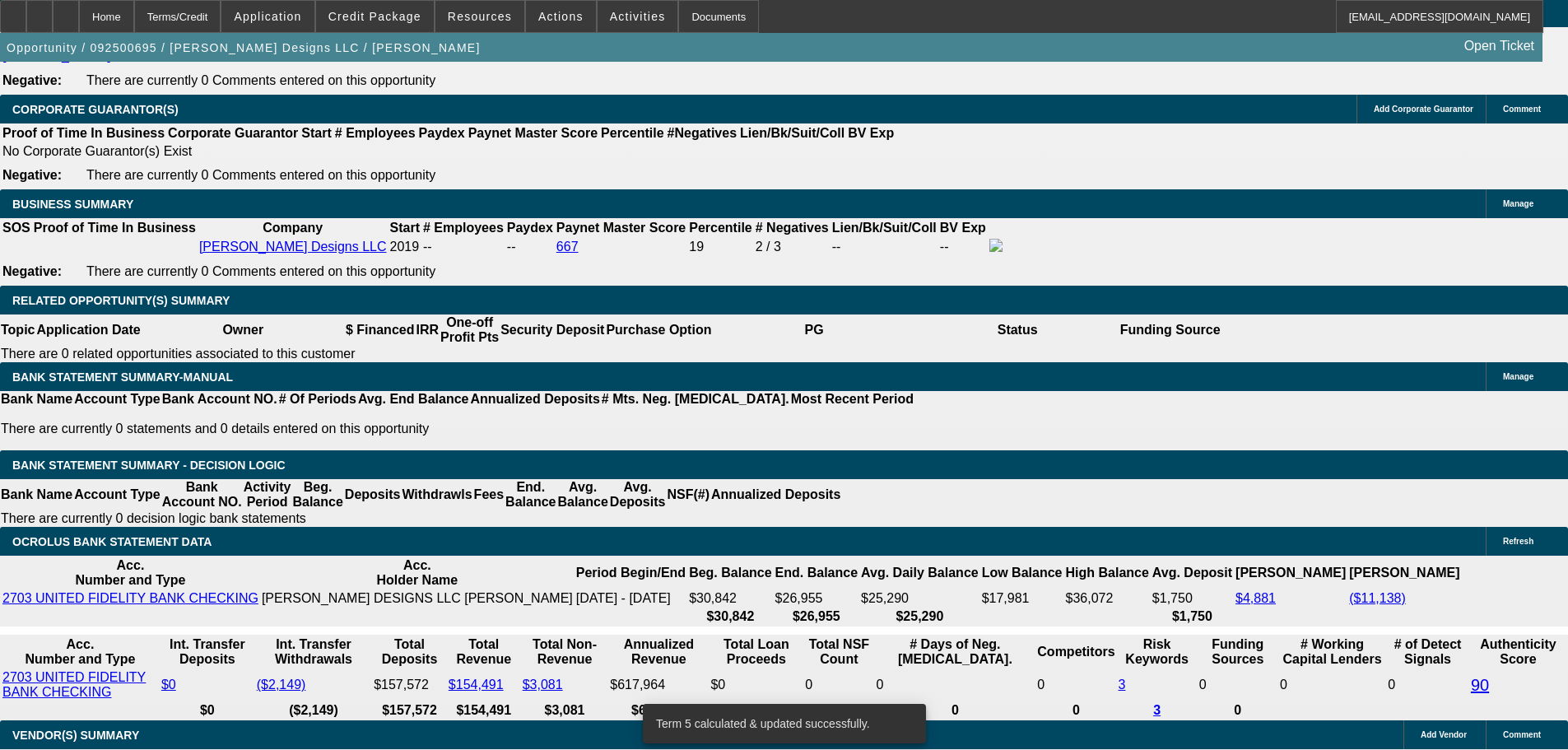
drag, startPoint x: 282, startPoint y: 288, endPoint x: 302, endPoint y: 291, distance: 20.2
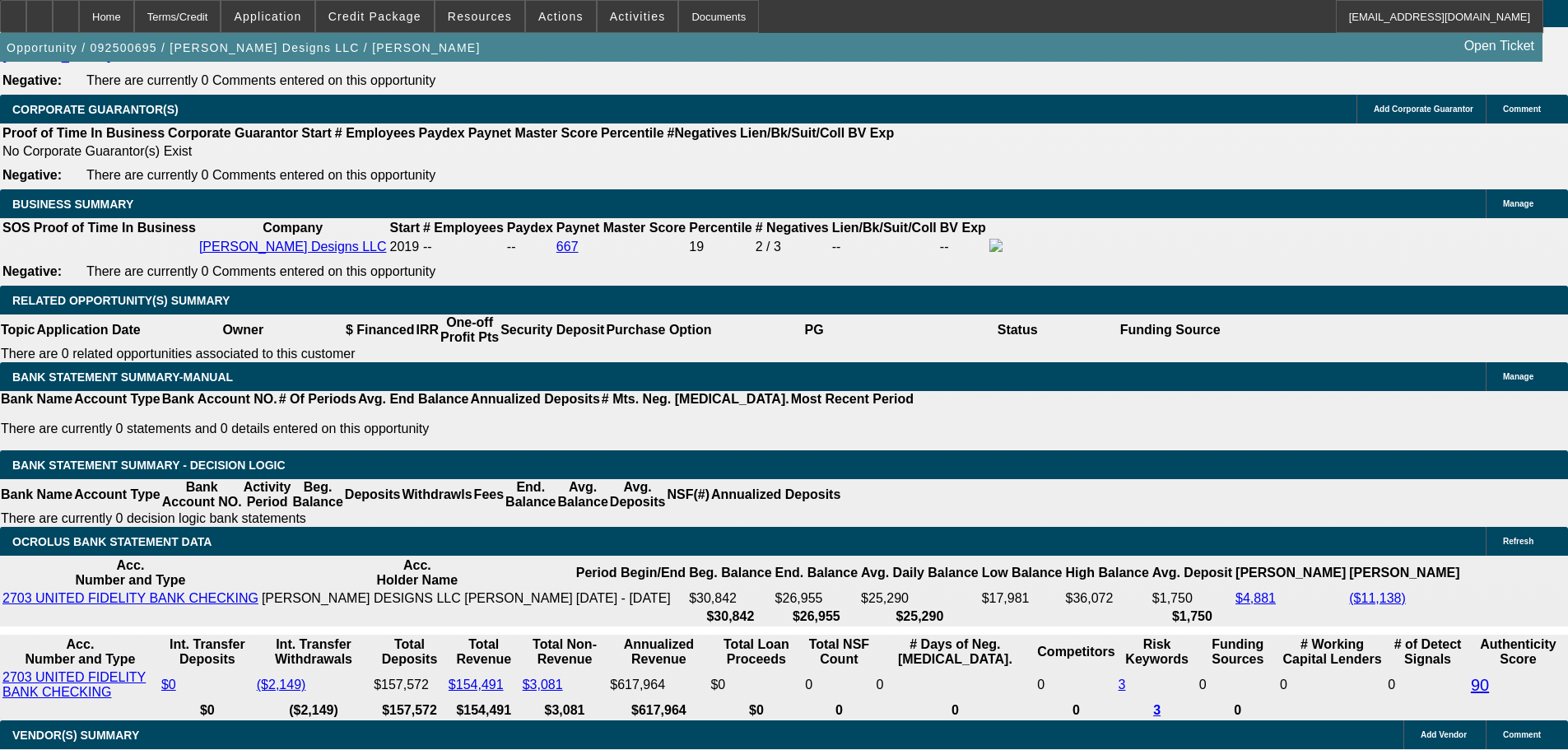
type input "308"
type input "$616.00"
type input "UNKNOWN"
type input "$308.00"
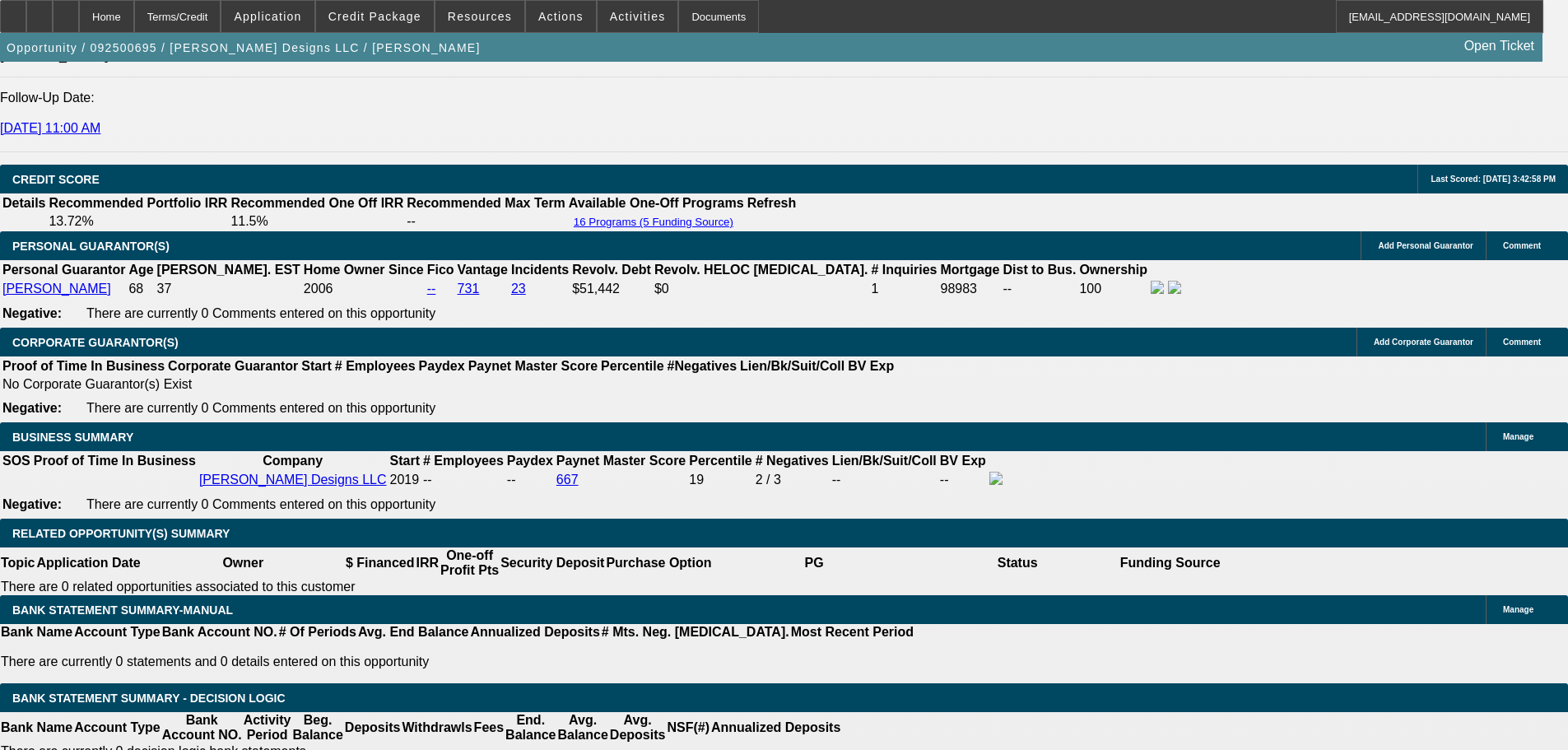
scroll to position [2323, 0]
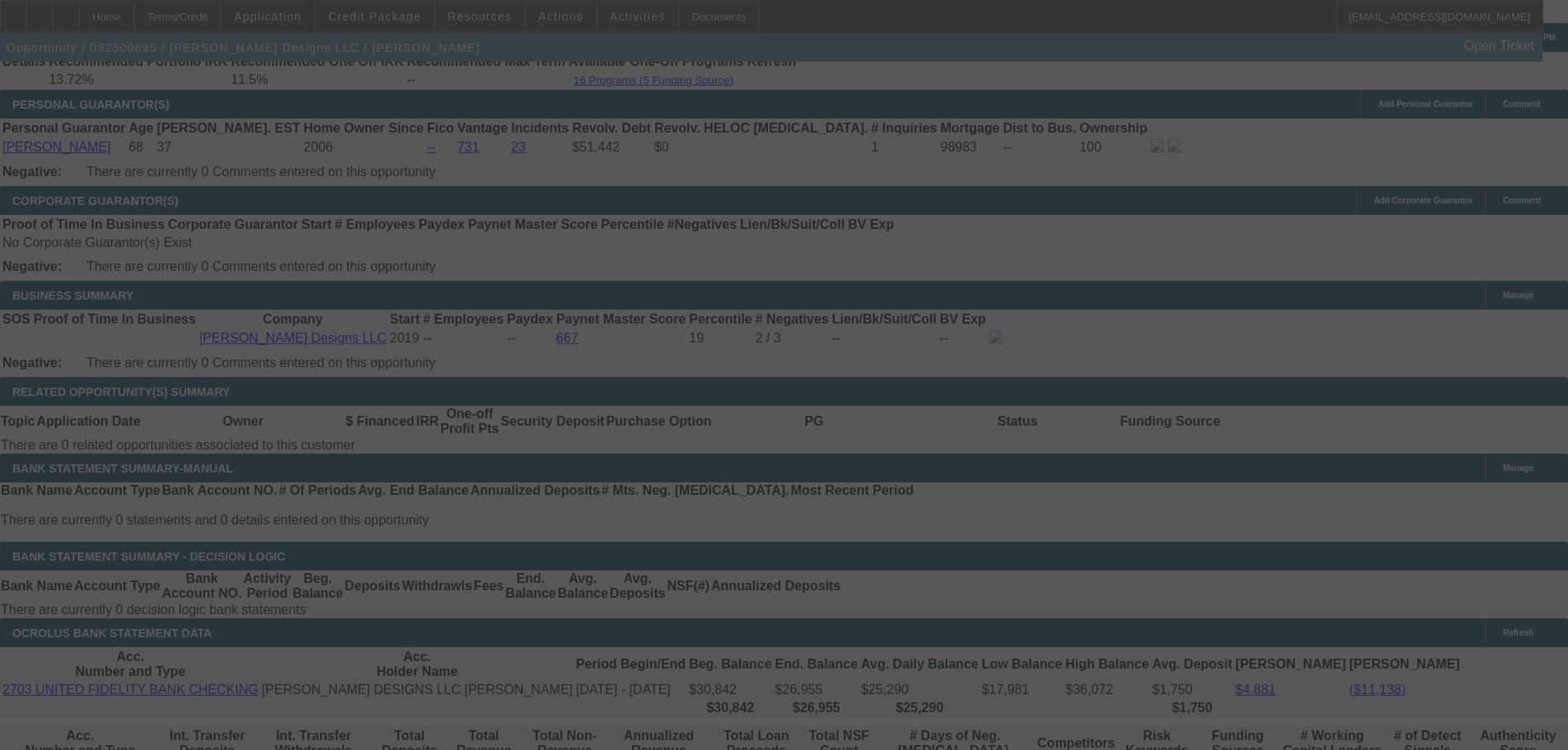
scroll to position [2735, 0]
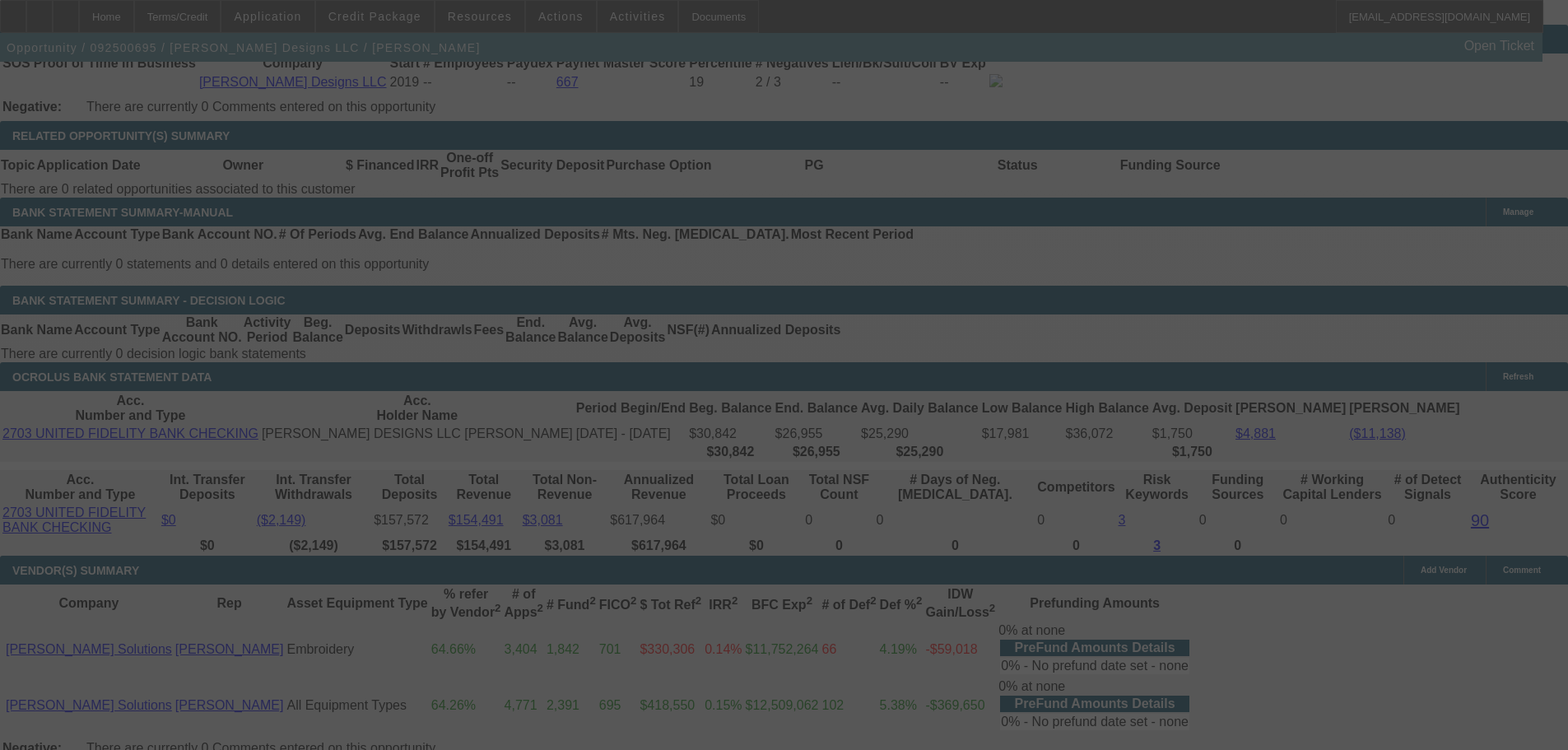
select select "0"
select select "2"
select select "0"
select select "6"
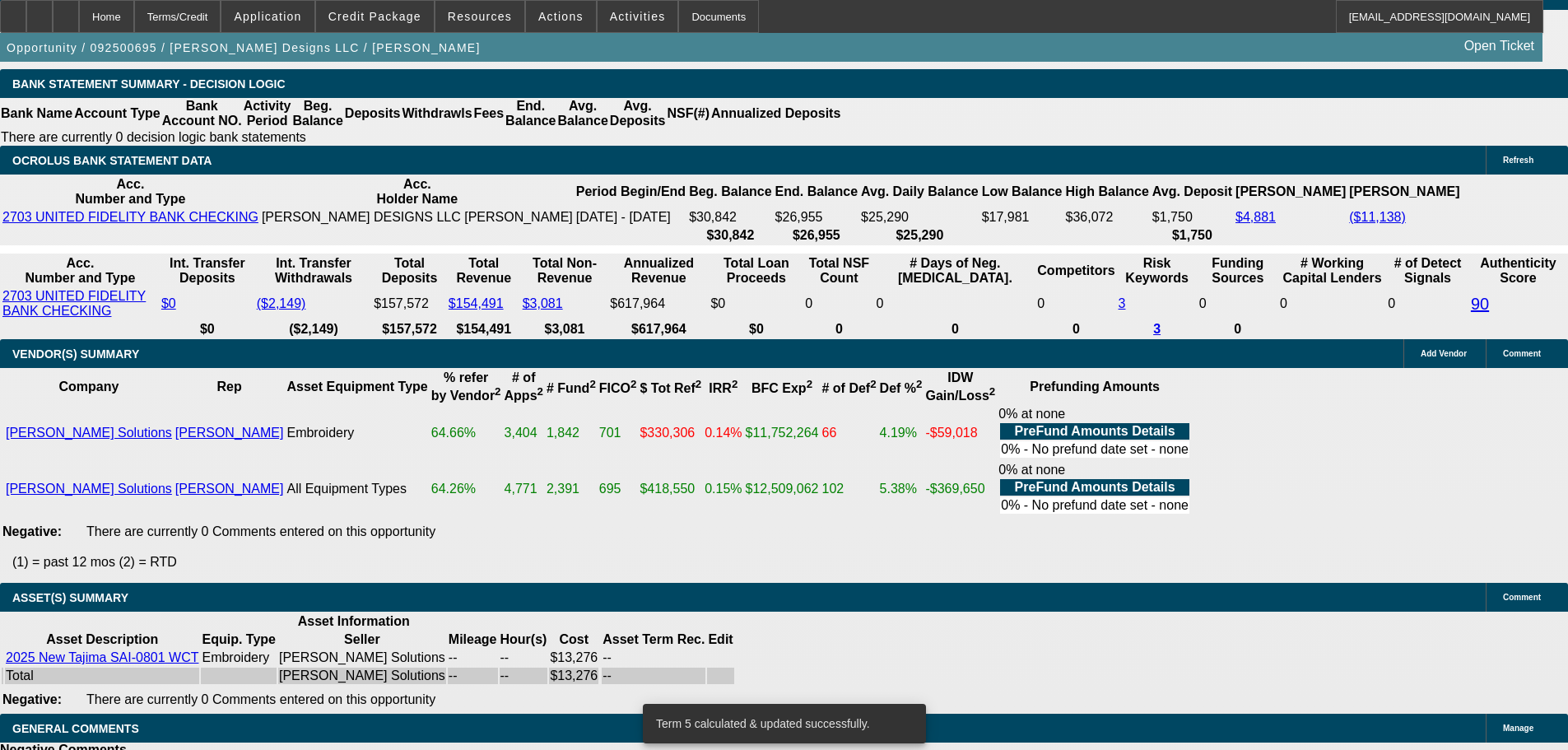
scroll to position [2981, 0]
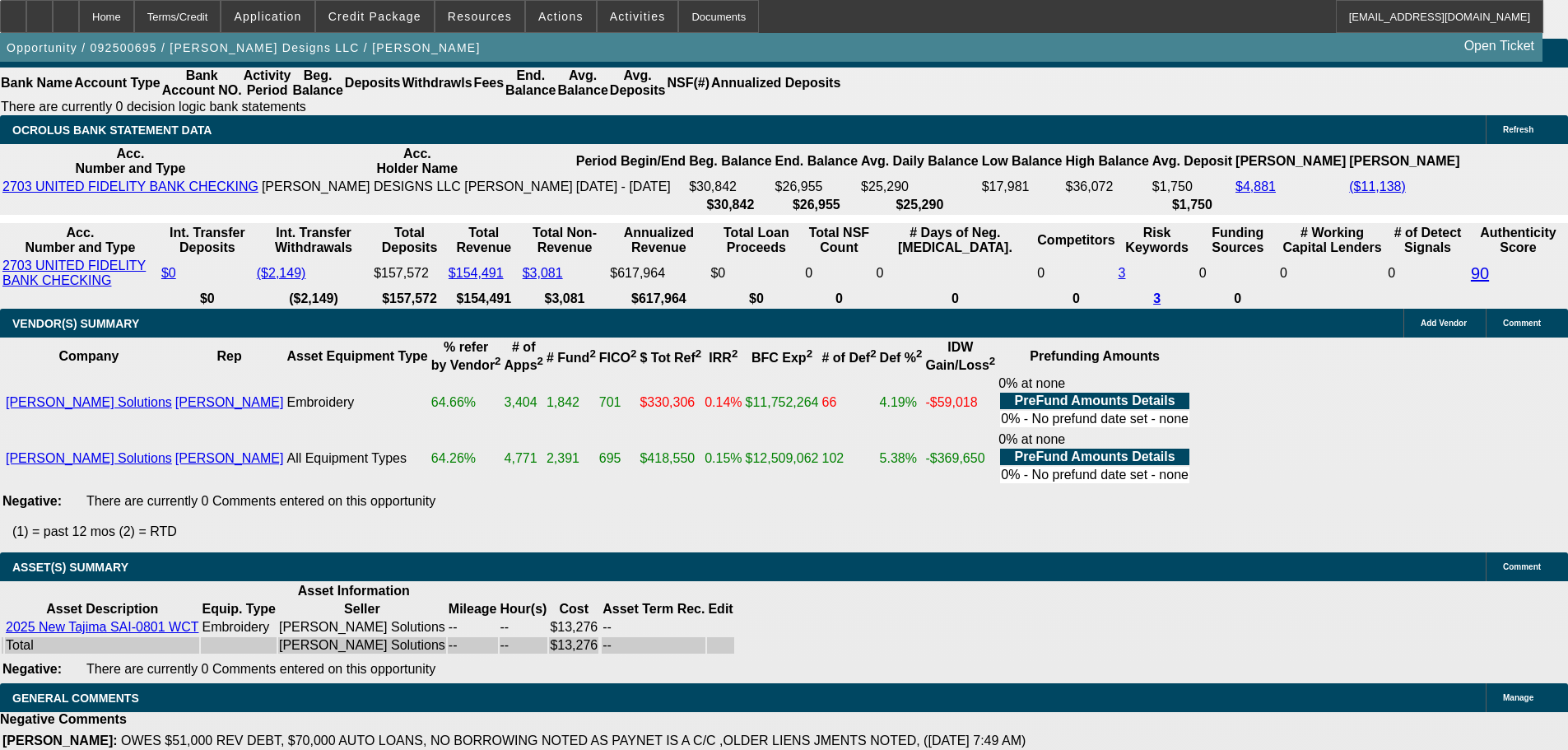
select select "3"
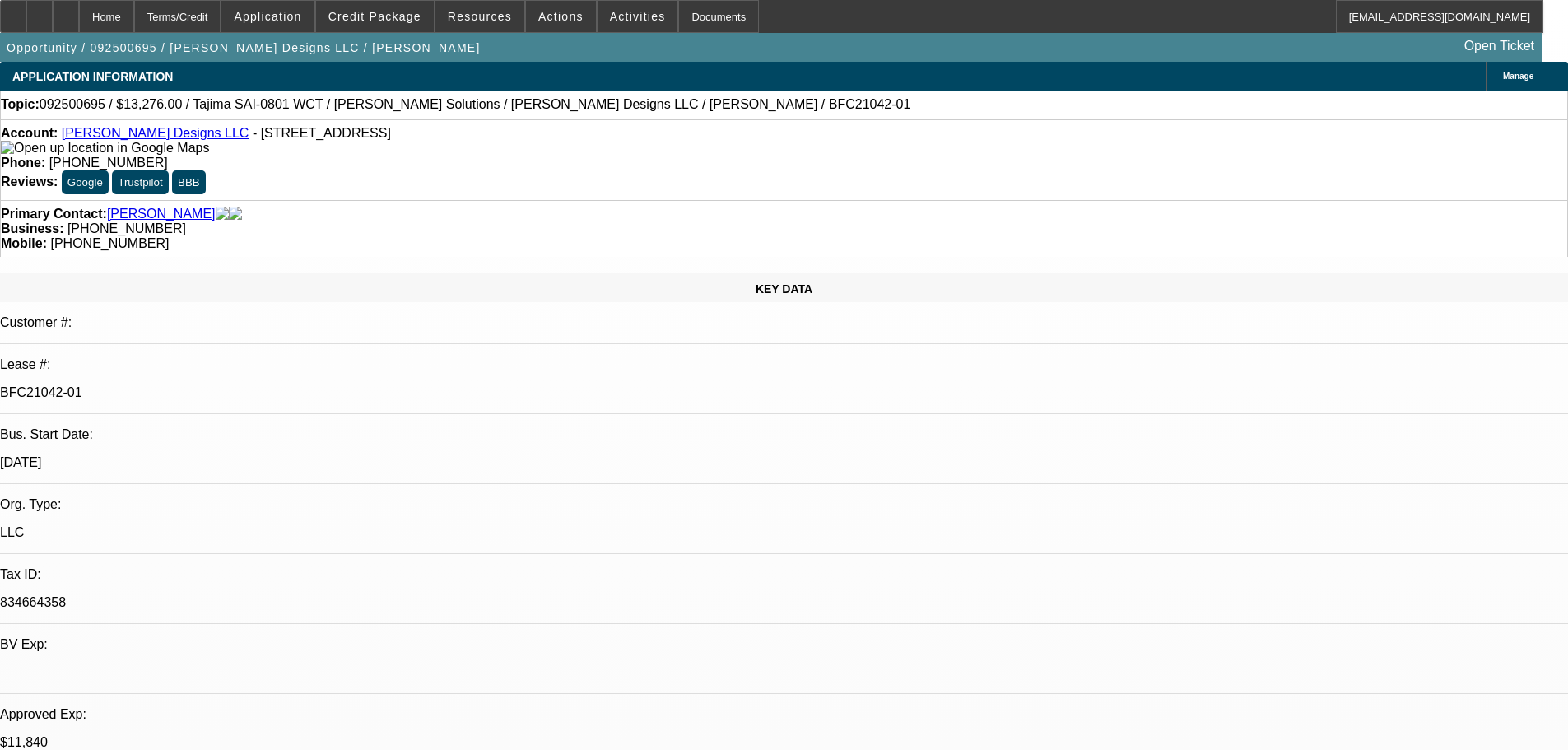
scroll to position [164, 0]
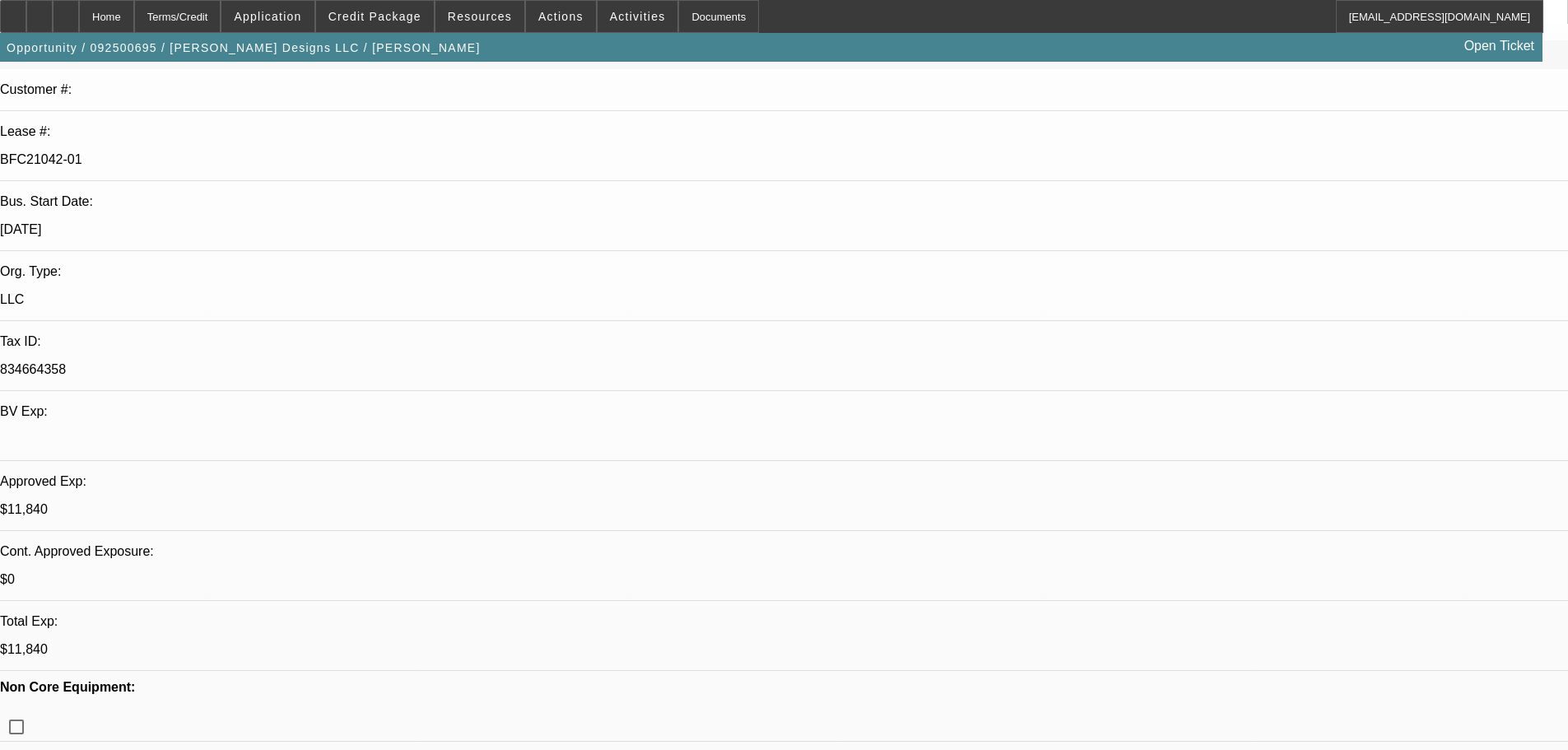
scroll to position [247, 0]
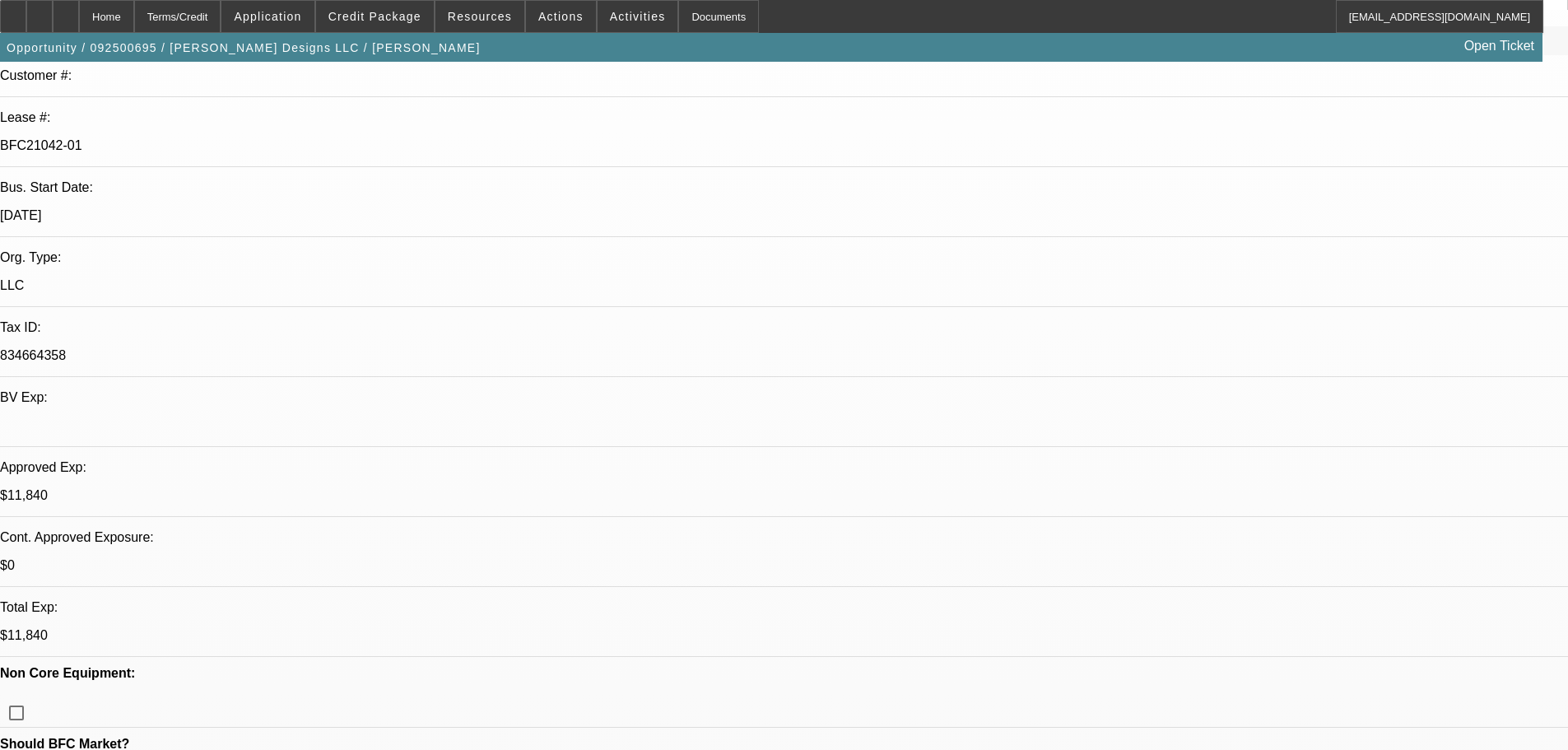
type textarea "GOOD LUCK"
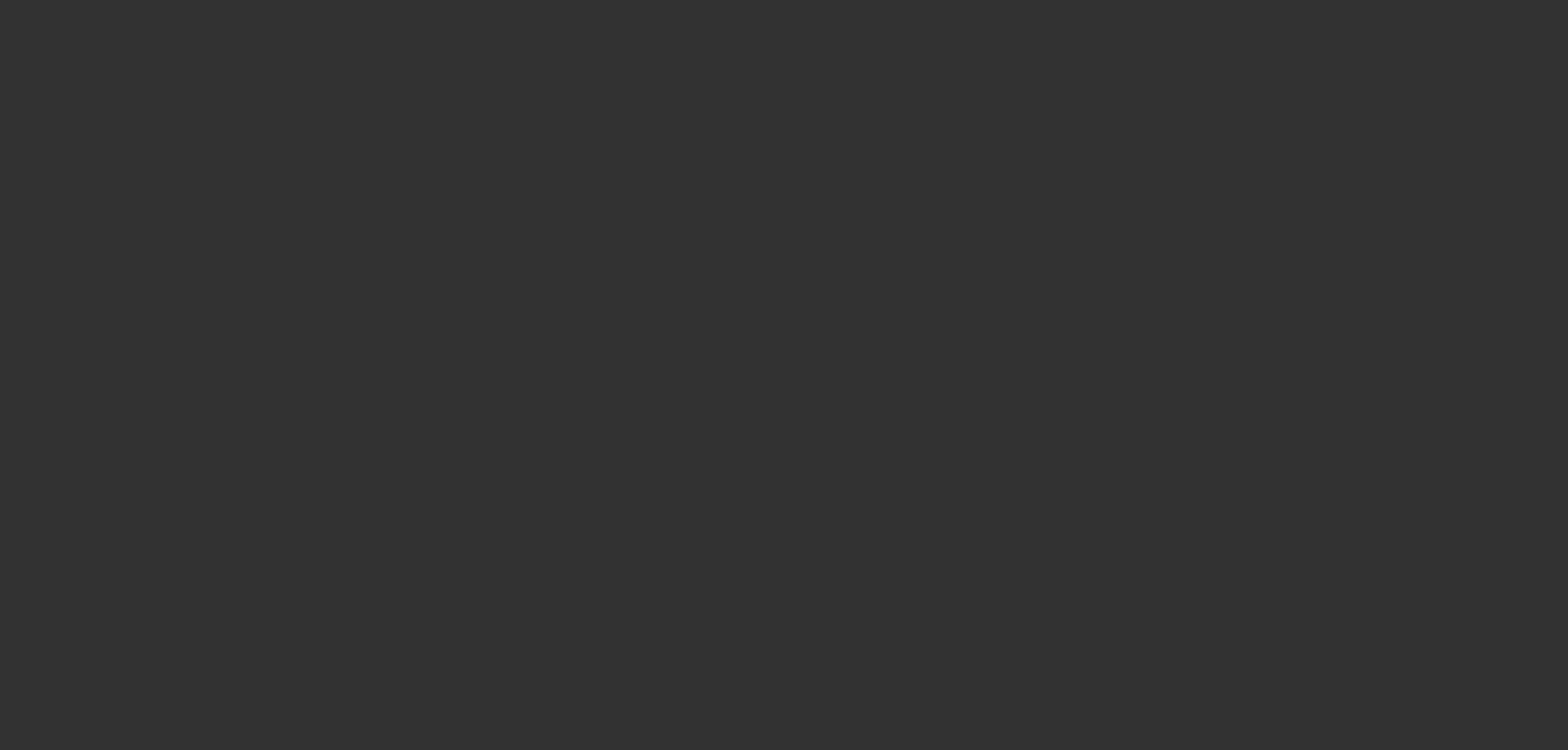
scroll to position [0, 0]
select select "0"
select select "2"
select select "0"
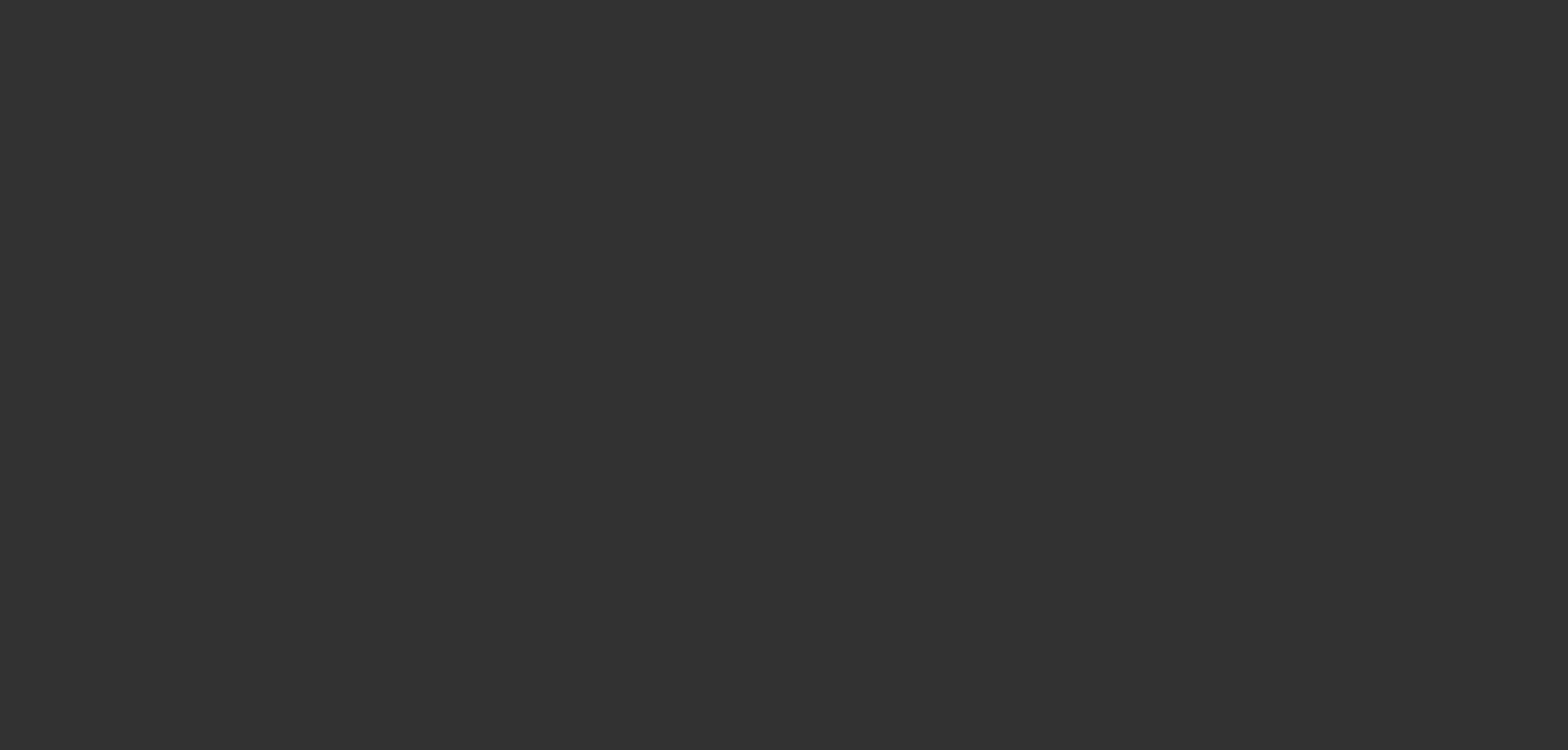
select select "6"
select select "0"
select select "2"
select select "0"
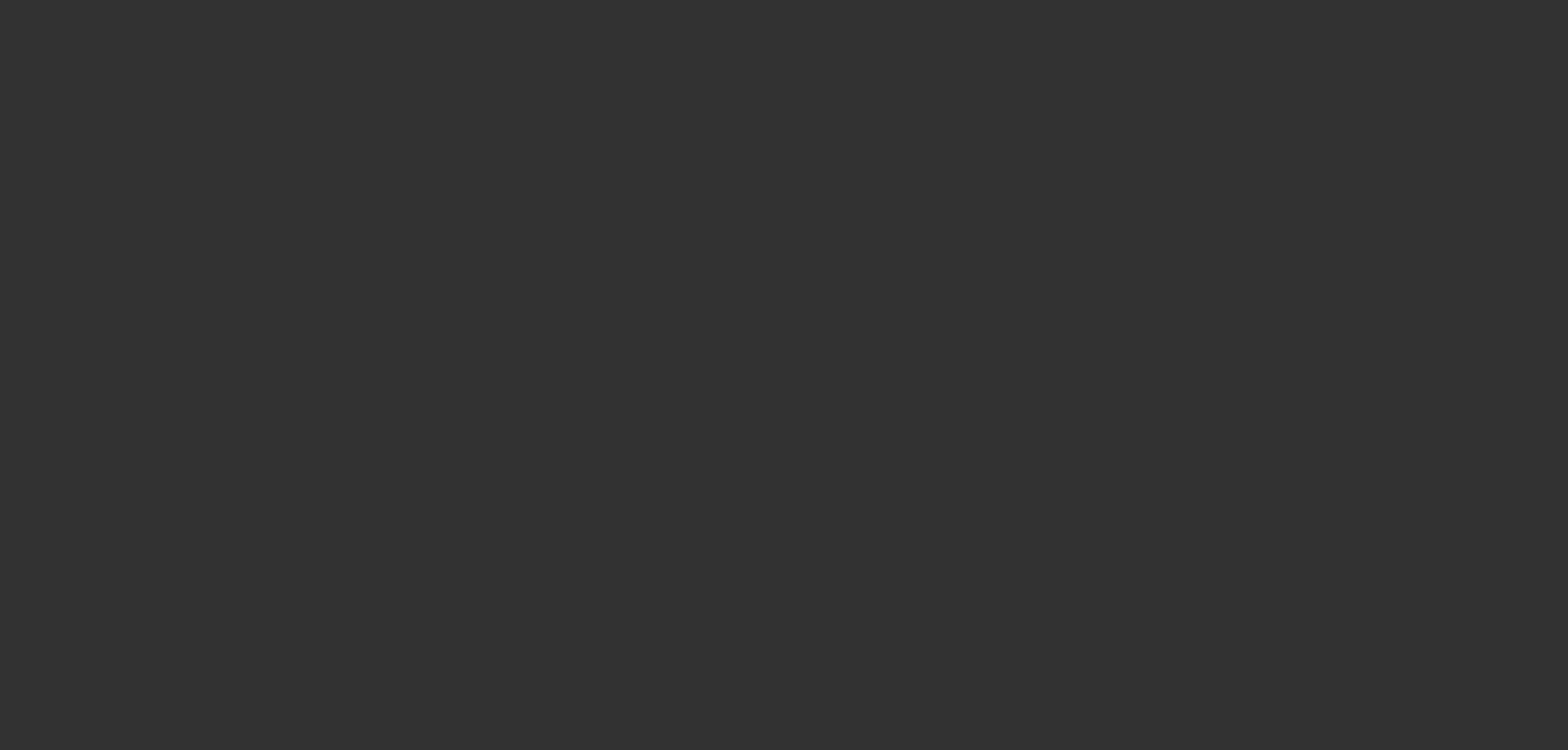
select select "6"
select select "0"
select select "2"
select select "0"
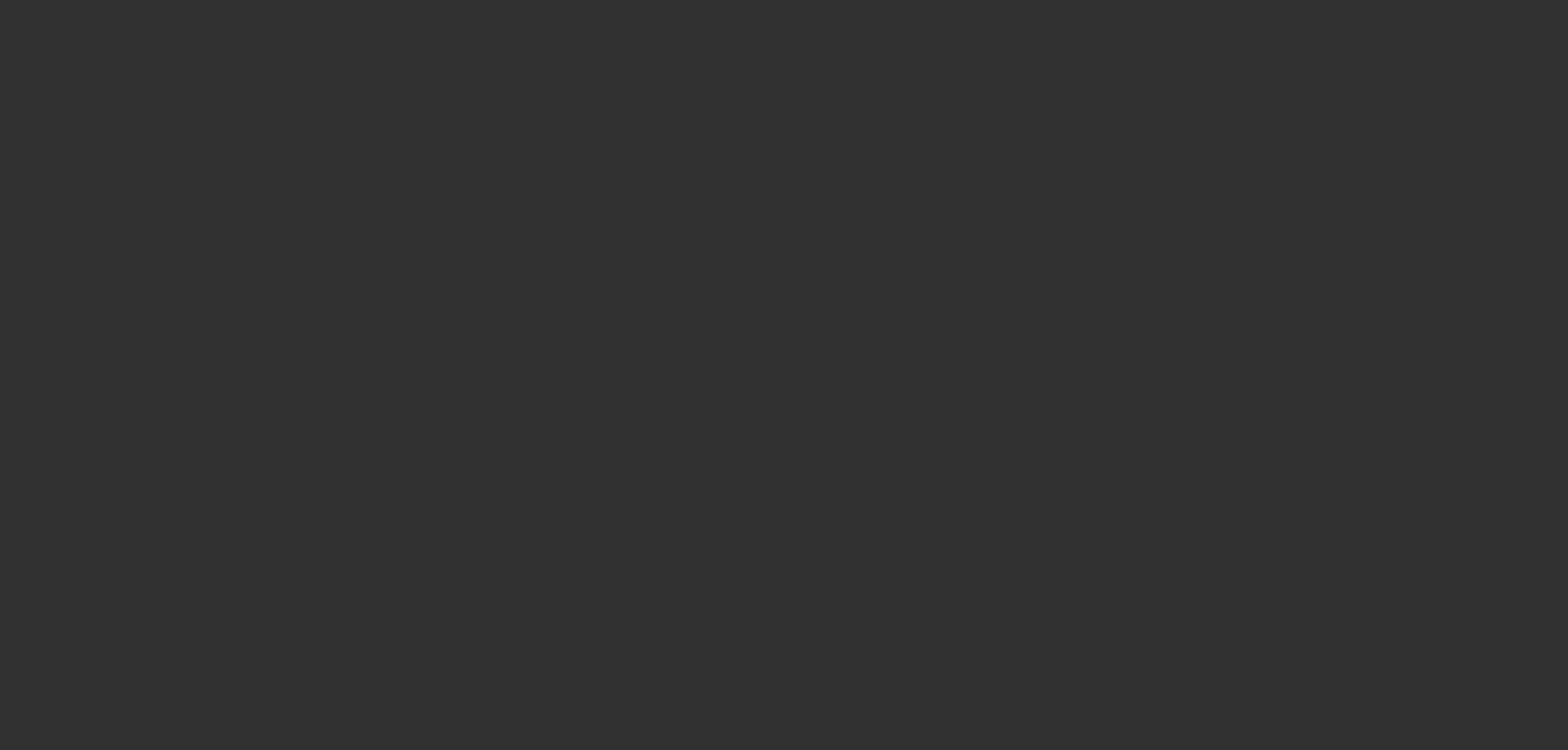
select select "6"
select select "0"
select select "2"
select select "0"
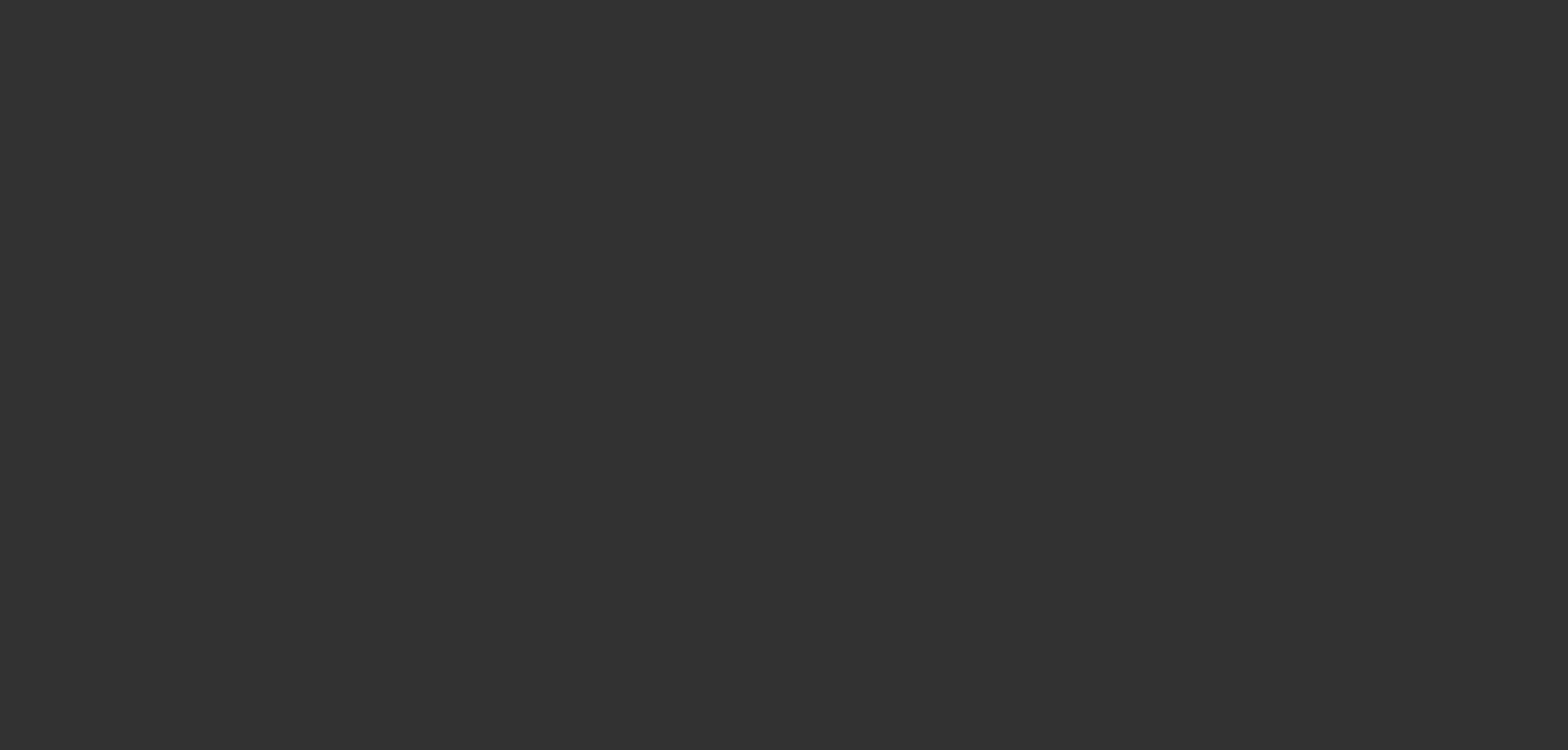
select select "6"
